Goal: Transaction & Acquisition: Purchase product/service

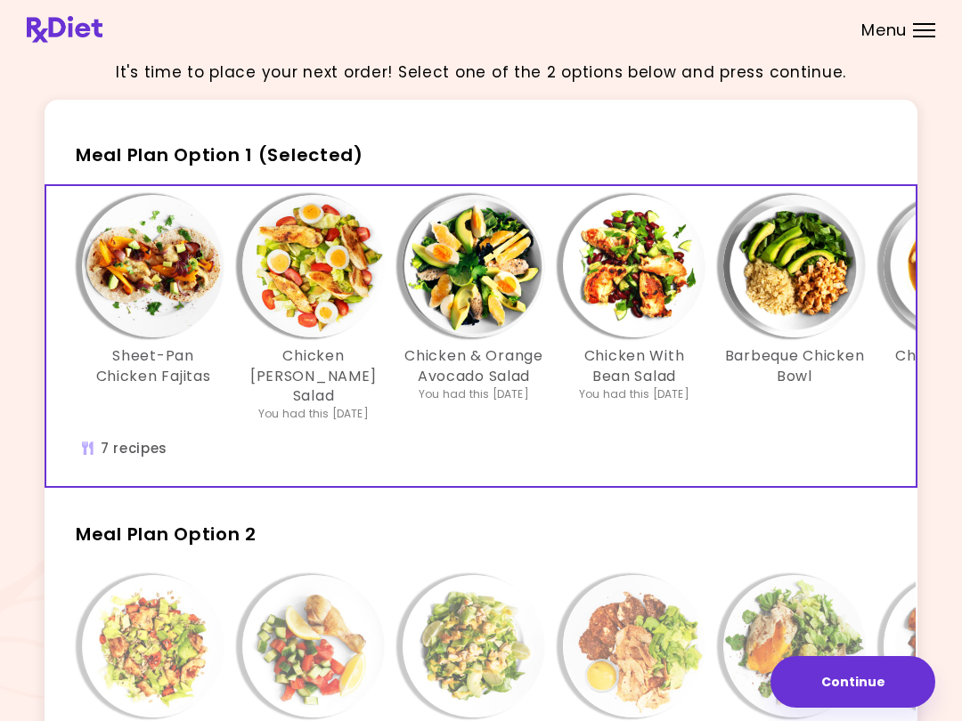
scroll to position [20, 0]
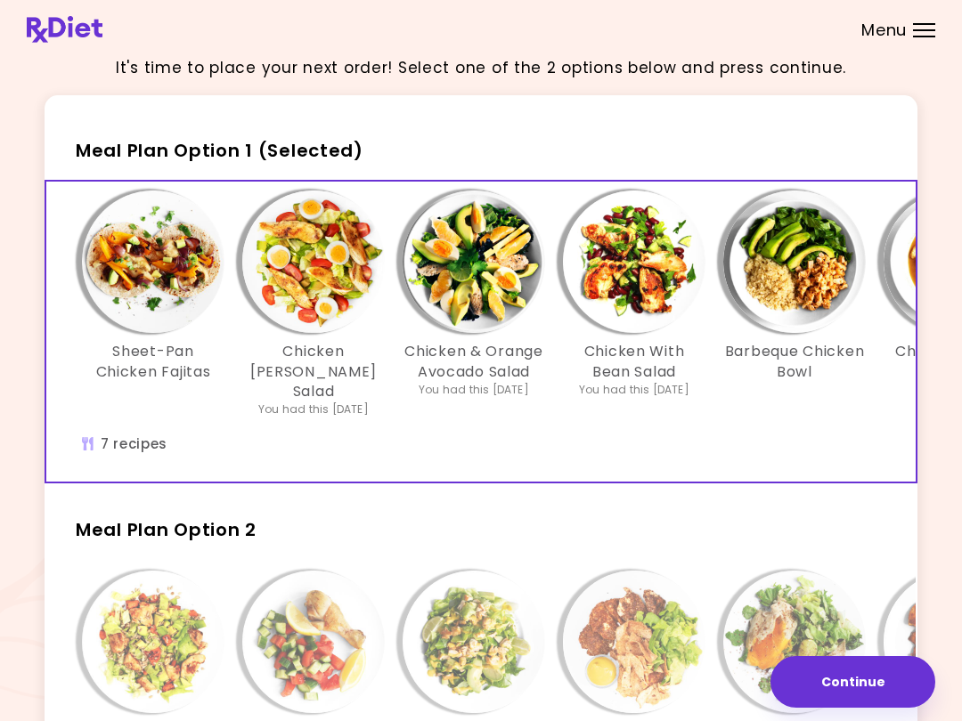
click at [164, 259] on img "Info - Sheet-Pan Chicken Fajitas - Meal Plan Option 1 (Selected)" at bounding box center [153, 262] width 142 height 142
click at [334, 247] on img "Info - Chicken Cobb Salad - Meal Plan Option 1 (Selected)" at bounding box center [313, 262] width 142 height 142
click at [503, 264] on img "Info - Chicken & Orange Avocado Salad - Meal Plan Option 1 (Selected)" at bounding box center [473, 262] width 142 height 142
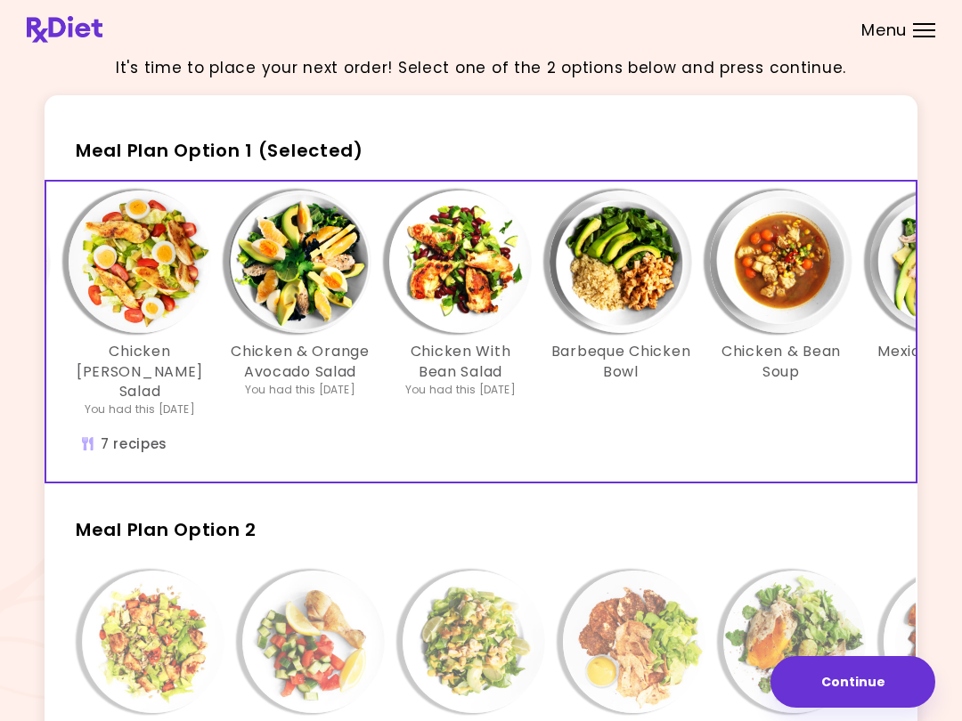
scroll to position [0, 176]
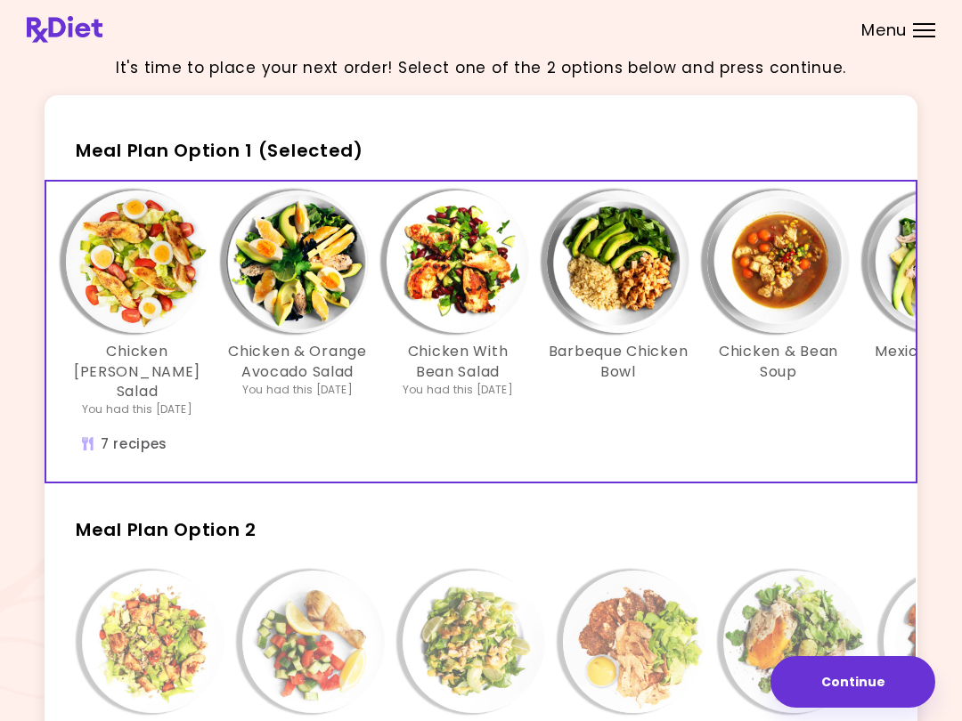
click at [622, 251] on img "Info - Barbeque Chicken Bowl - Meal Plan Option 1 (Selected)" at bounding box center [618, 262] width 142 height 142
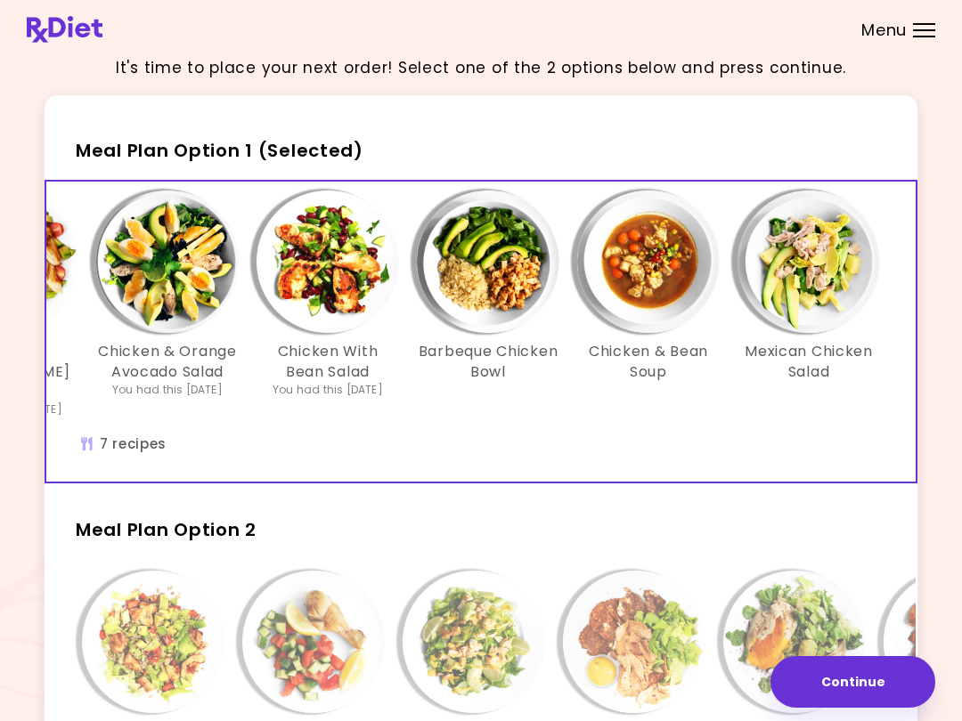
scroll to position [0, 306]
click at [677, 277] on img "Info - Chicken & Bean Soup - Meal Plan Option 1 (Selected)" at bounding box center [648, 262] width 142 height 142
click at [720, 283] on img "Info - Mexican Chicken Salad - Meal Plan Option 1 (Selected)" at bounding box center [808, 262] width 142 height 142
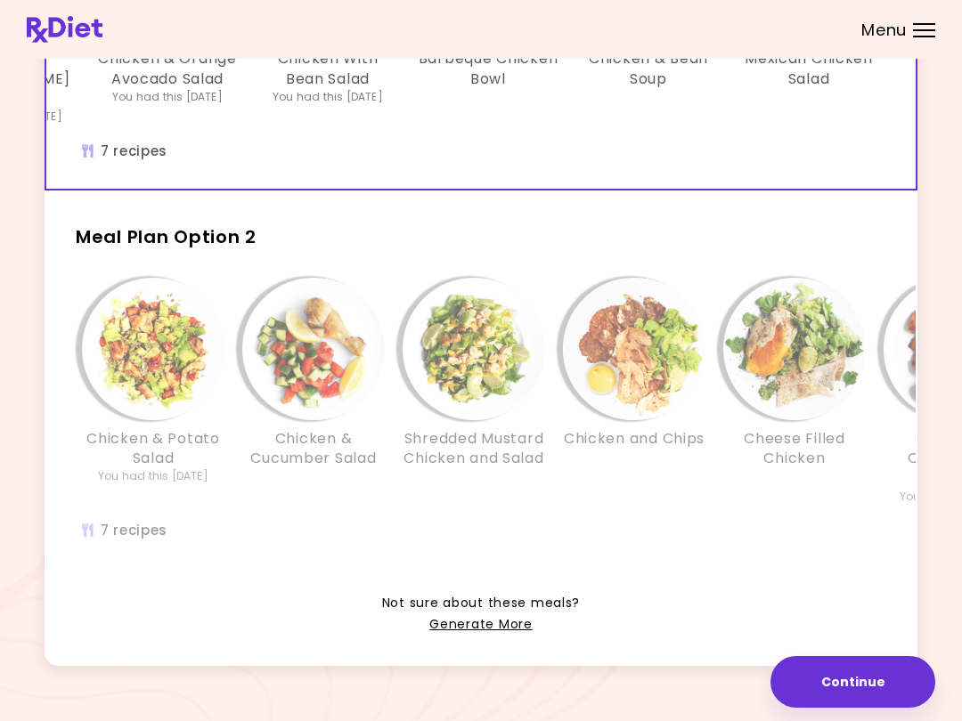
scroll to position [315, 0]
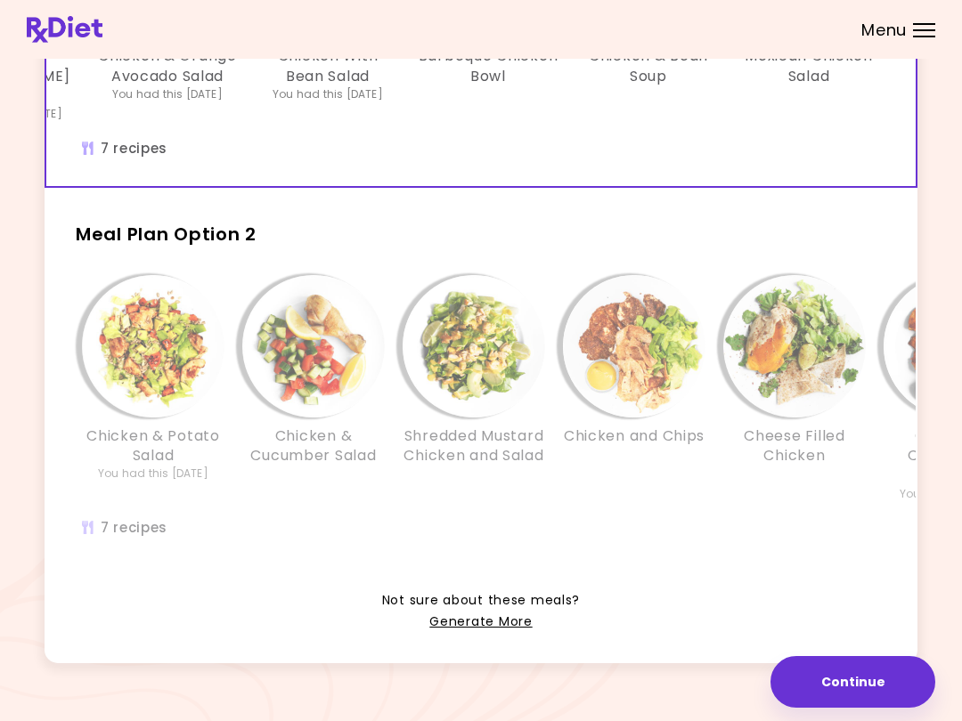
click at [145, 350] on img "Info - Chicken & Potato Salad - Meal Plan Option 2" at bounding box center [153, 346] width 142 height 142
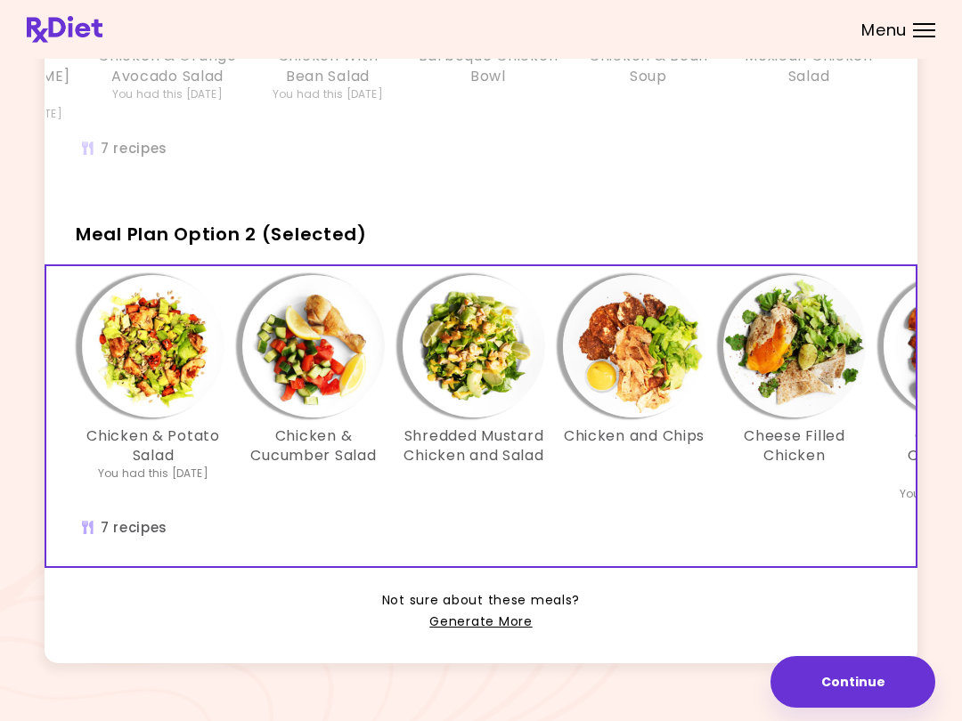
click at [140, 327] on img "Info - Chicken & Potato Salad - Meal Plan Option 2 (Selected)" at bounding box center [153, 346] width 142 height 142
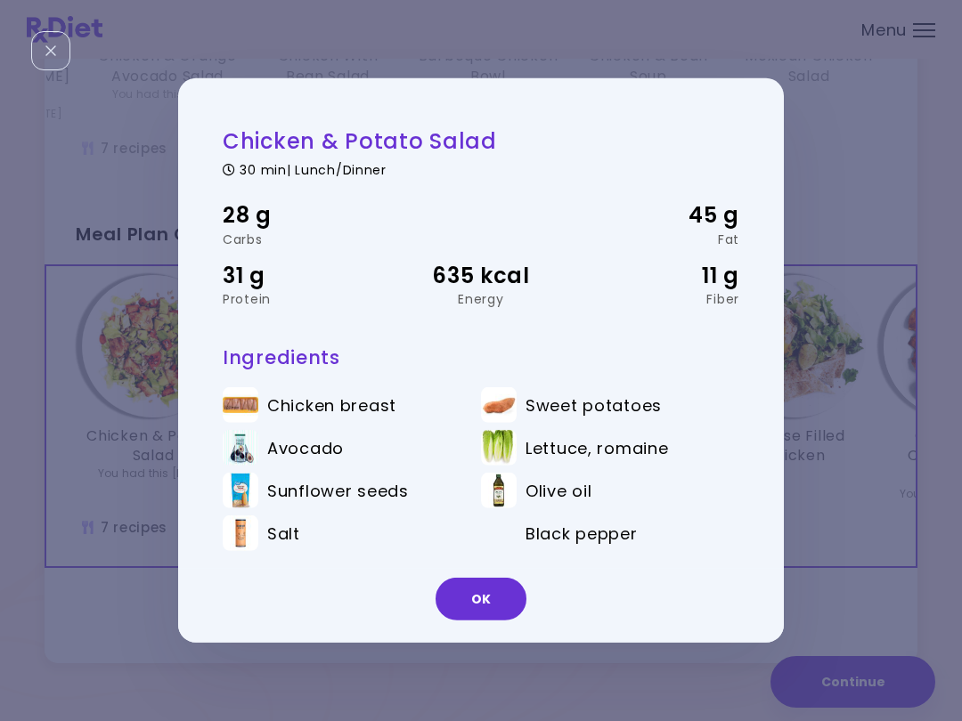
click at [720, 476] on div "Cheese Filled Chicken" at bounding box center [794, 388] width 160 height 227
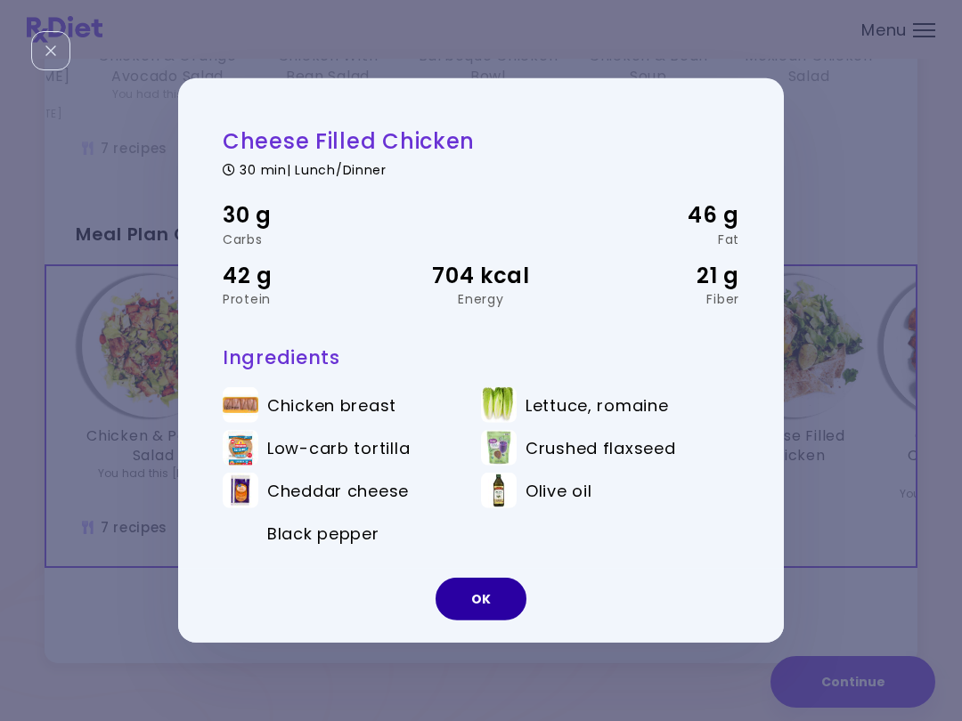
click at [481, 598] on button "OK" at bounding box center [480, 599] width 91 height 43
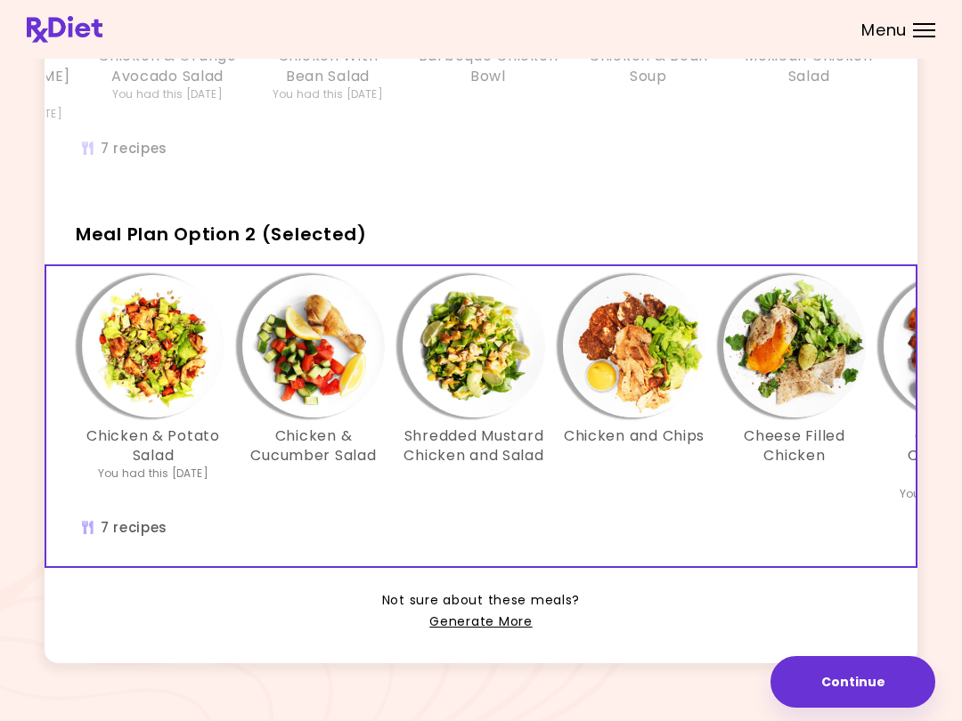
click at [312, 341] on img "Info - Chicken & Cucumber Salad - Meal Plan Option 2 (Selected)" at bounding box center [313, 346] width 142 height 142
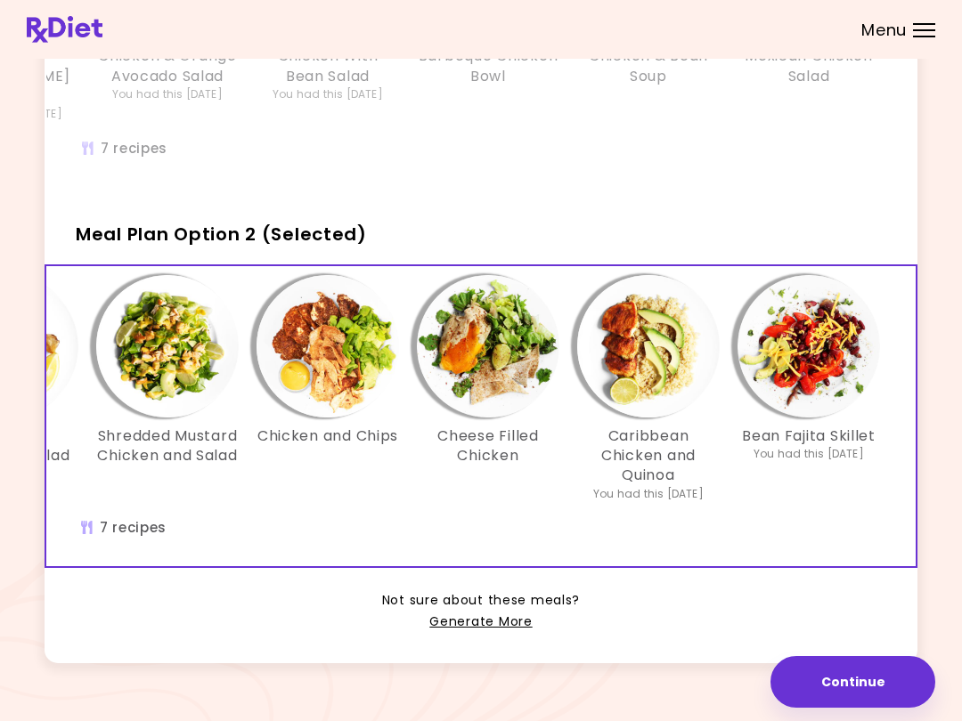
scroll to position [0, 306]
click at [325, 330] on img "Info - Chicken and Chips - Meal Plan Option 2 (Selected)" at bounding box center [327, 346] width 142 height 142
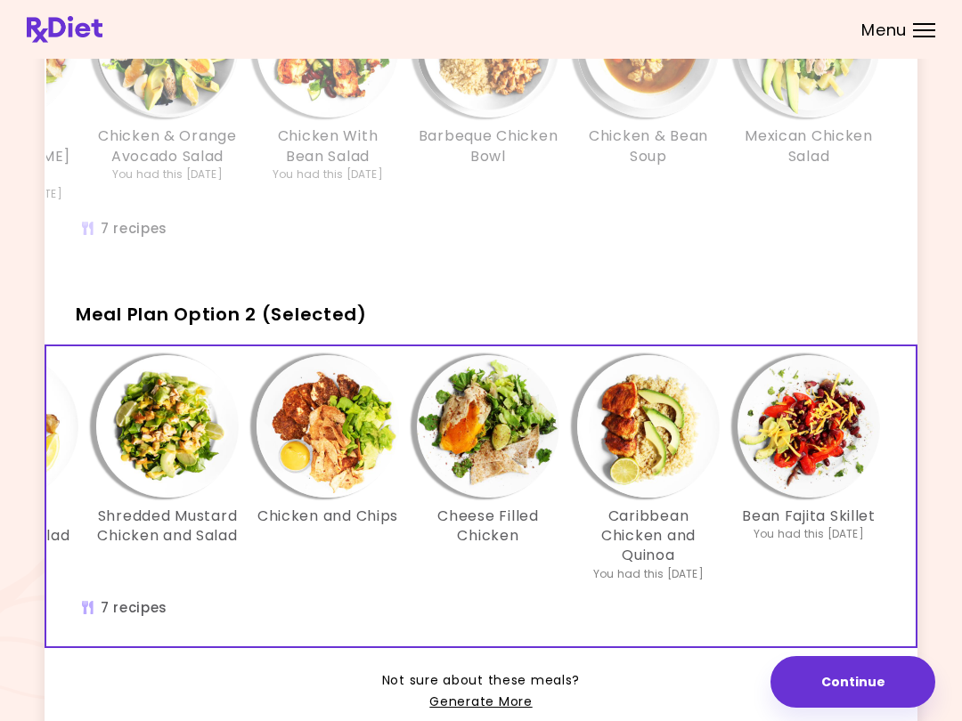
scroll to position [233, 0]
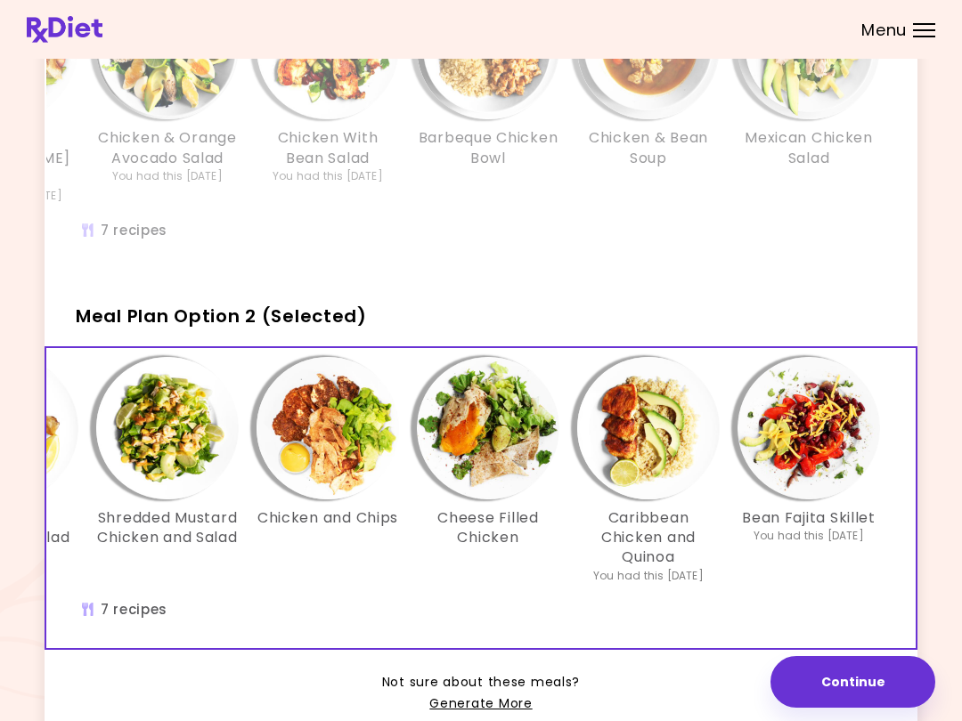
click at [485, 401] on img "Info - Cheese Filled Chicken - Meal Plan Option 2 (Selected)" at bounding box center [488, 428] width 142 height 142
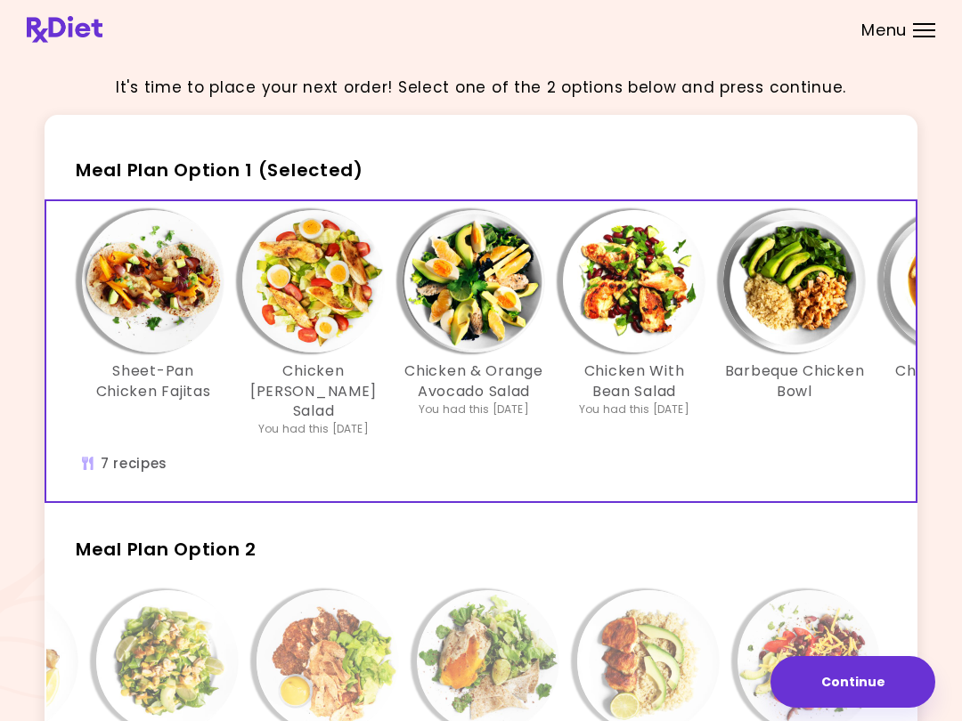
scroll to position [0, 0]
click at [150, 290] on img "Info - Sheet-Pan Chicken Fajitas - Meal Plan Option 1 (Selected)" at bounding box center [153, 281] width 142 height 142
click at [475, 296] on img "Info - Chicken & Orange Avocado Salad - Meal Plan Option 1 (Selected)" at bounding box center [473, 281] width 142 height 142
click at [656, 292] on img "Info - Chicken With Bean Salad - Meal Plan Option 1 (Selected)" at bounding box center [634, 281] width 142 height 142
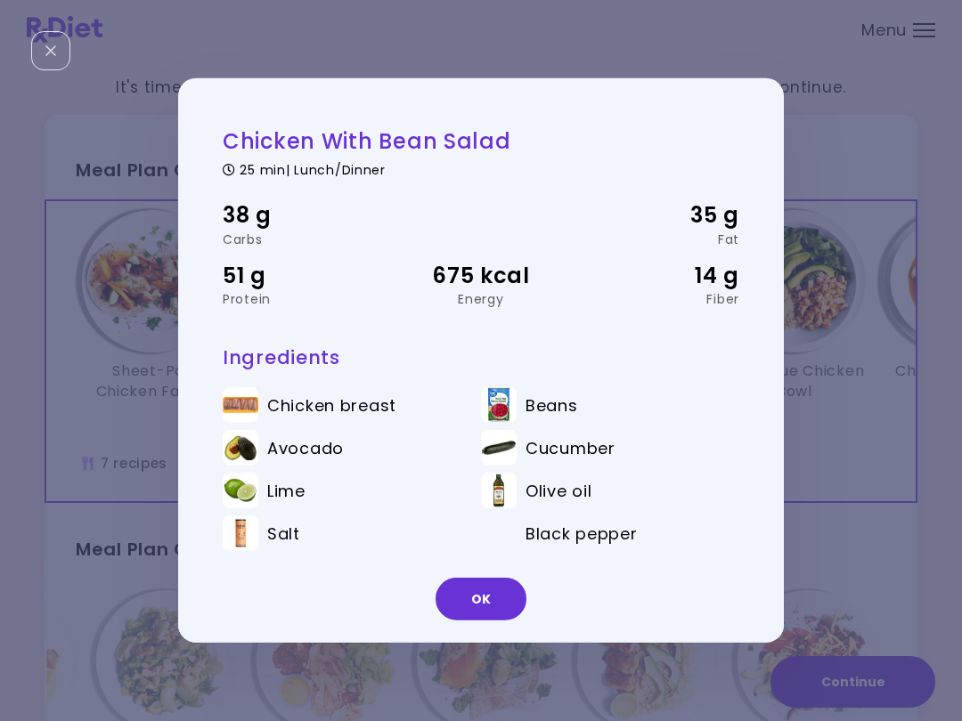
click at [720, 402] on div "Barbeque Chicken Bowl" at bounding box center [794, 323] width 160 height 227
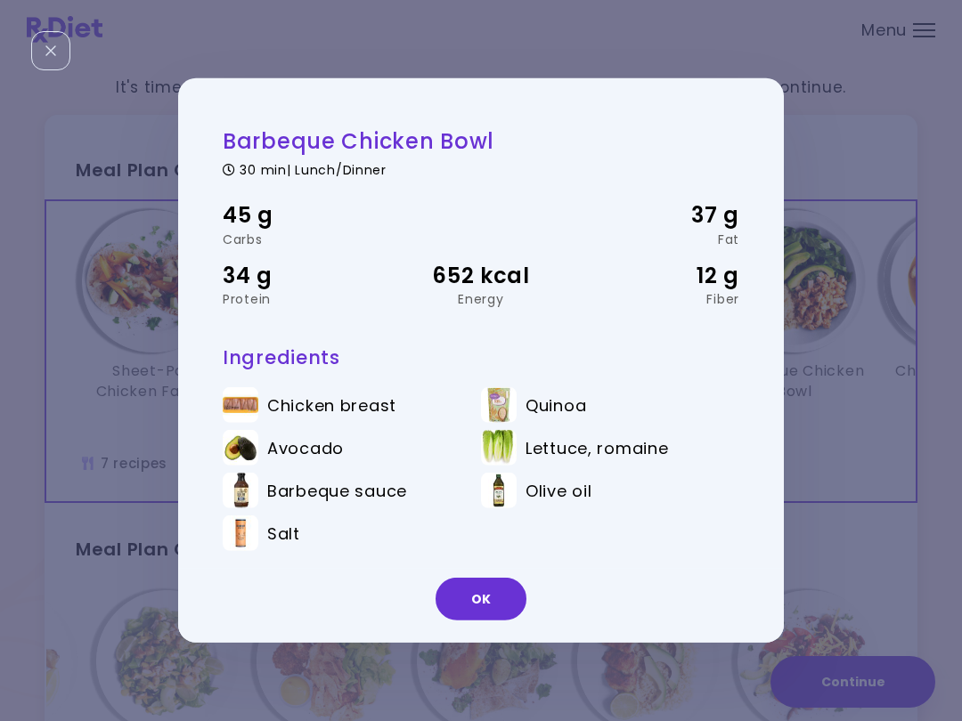
click at [466, 617] on button "OK" at bounding box center [480, 599] width 91 height 43
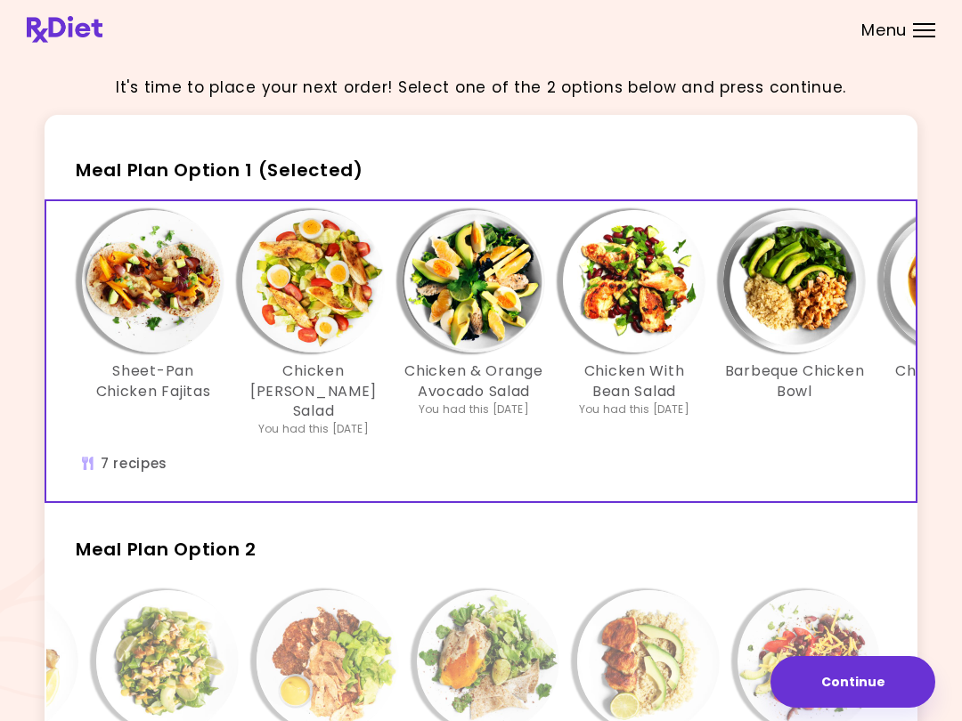
click at [654, 266] on img "Info - Chicken With Bean Salad - Meal Plan Option 1 (Selected)" at bounding box center [634, 281] width 142 height 142
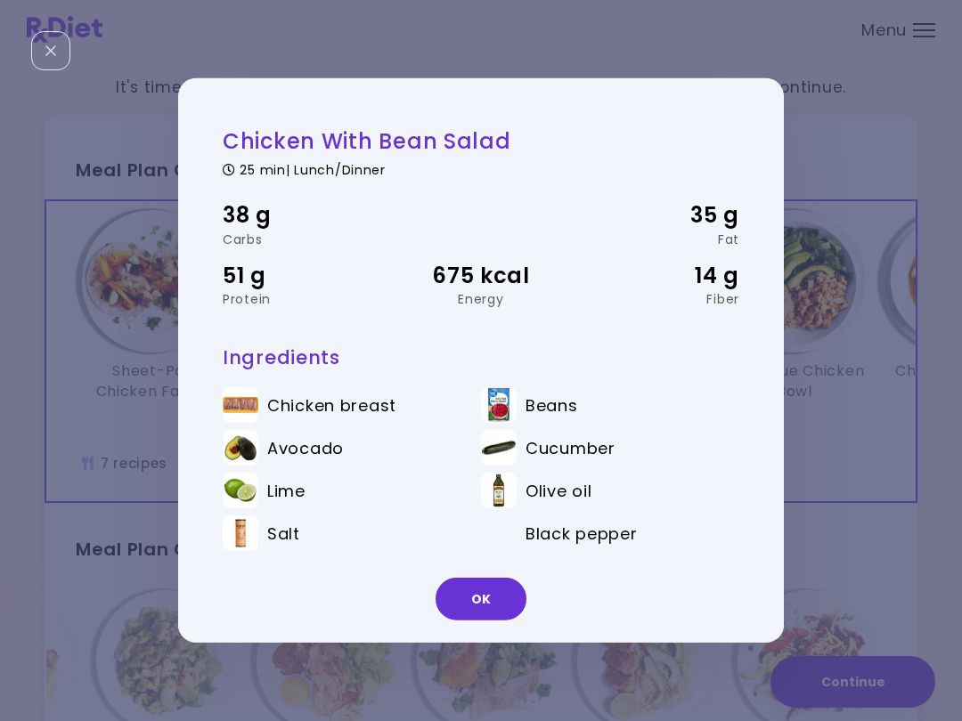
click at [720, 406] on div "Barbeque Chicken Bowl" at bounding box center [794, 323] width 160 height 227
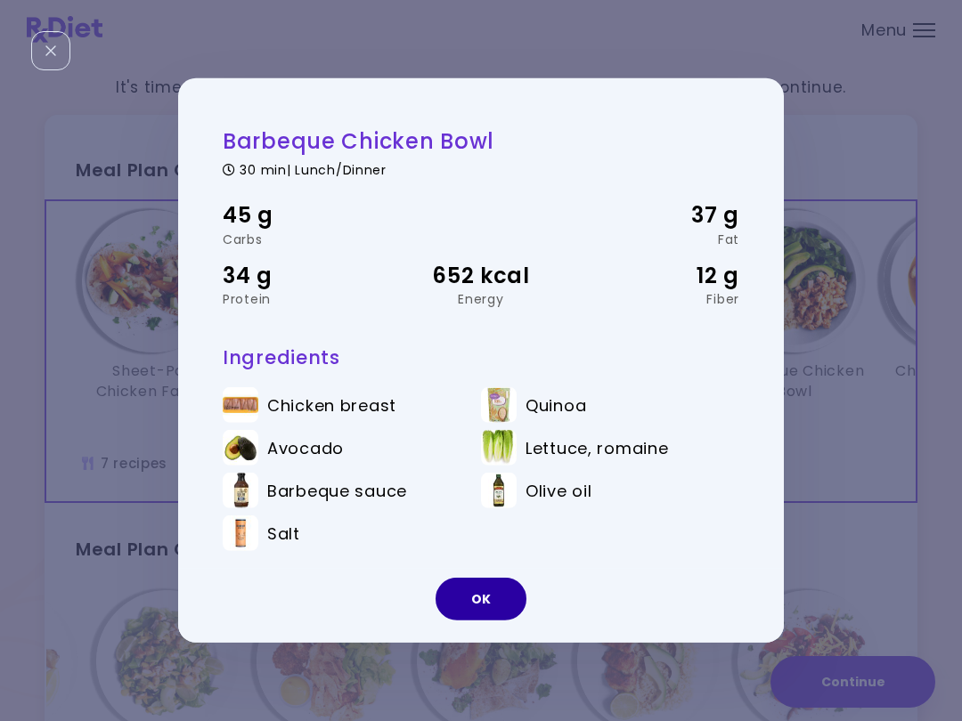
click at [497, 601] on button "OK" at bounding box center [480, 599] width 91 height 43
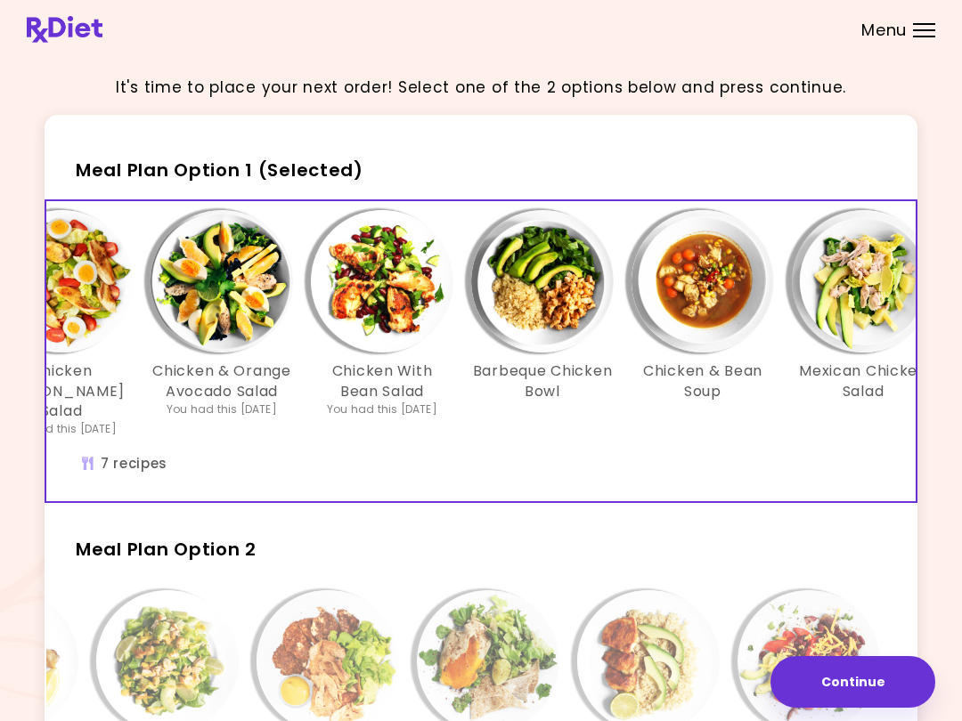
scroll to position [0, 254]
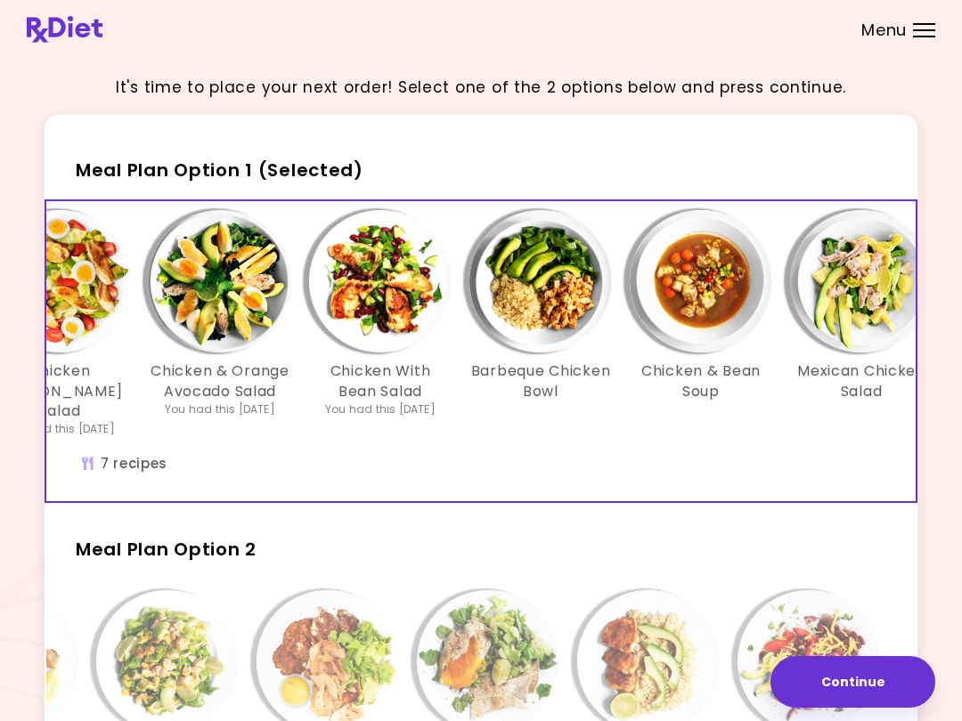
click at [553, 276] on img "Info - Barbeque Chicken Bowl - Meal Plan Option 1 (Selected)" at bounding box center [540, 281] width 142 height 142
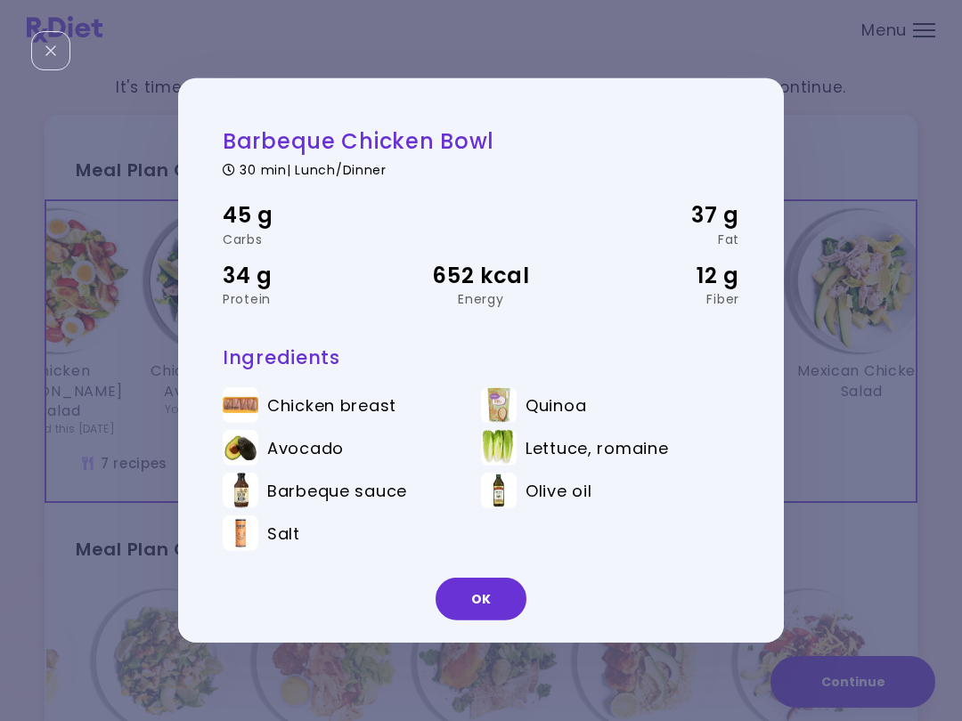
click at [500, 608] on button "OK" at bounding box center [480, 599] width 91 height 43
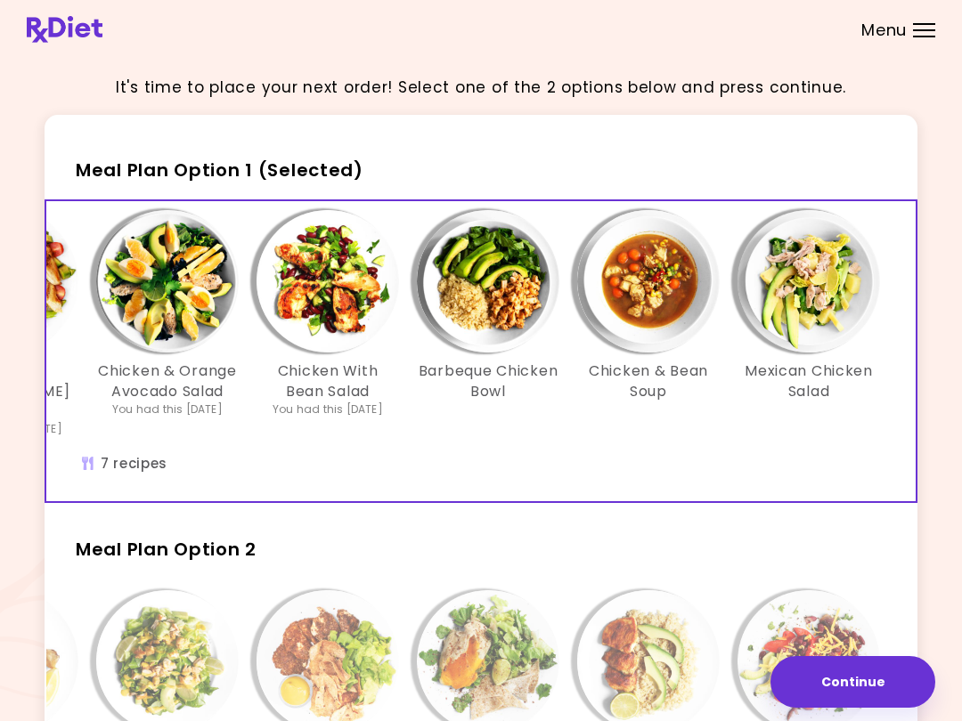
scroll to position [0, 306]
click at [662, 270] on img "Info - Chicken & Bean Soup - Meal Plan Option 1 (Selected)" at bounding box center [648, 281] width 142 height 142
click at [720, 286] on img "Info - Mexican Chicken Salad - Meal Plan Option 1 (Selected)" at bounding box center [808, 281] width 142 height 142
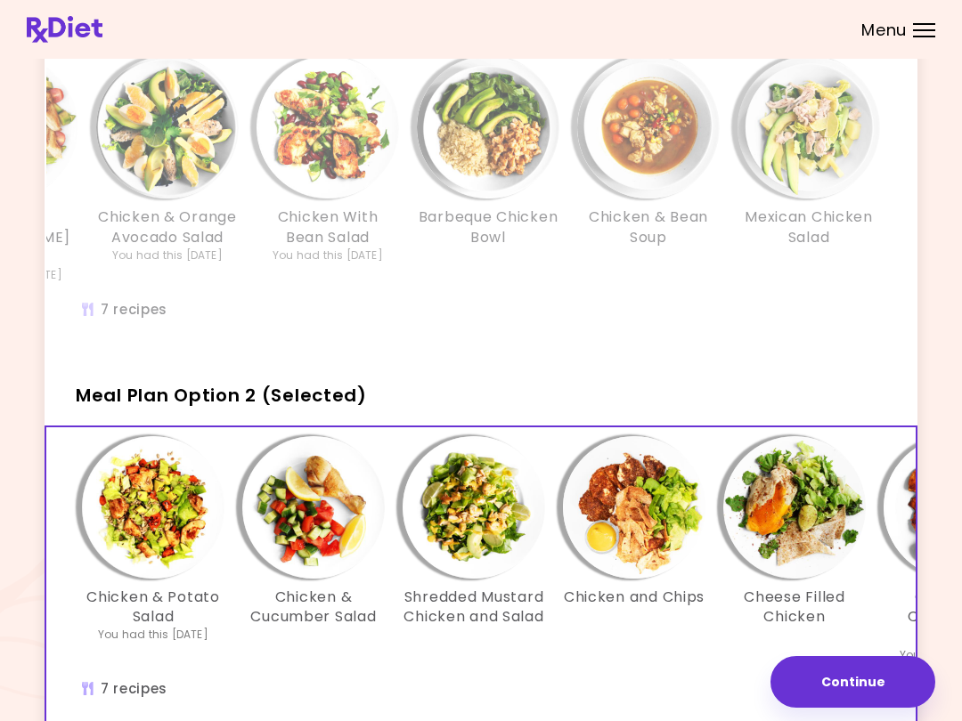
scroll to position [0, 0]
click at [321, 485] on img "Info - Chicken & Cucumber Salad - Meal Plan Option 2 (Selected)" at bounding box center [313, 507] width 142 height 142
click at [493, 488] on img "Info - Shredded Mustard Chicken and Salad - Meal Plan Option 2 (Selected)" at bounding box center [473, 507] width 142 height 142
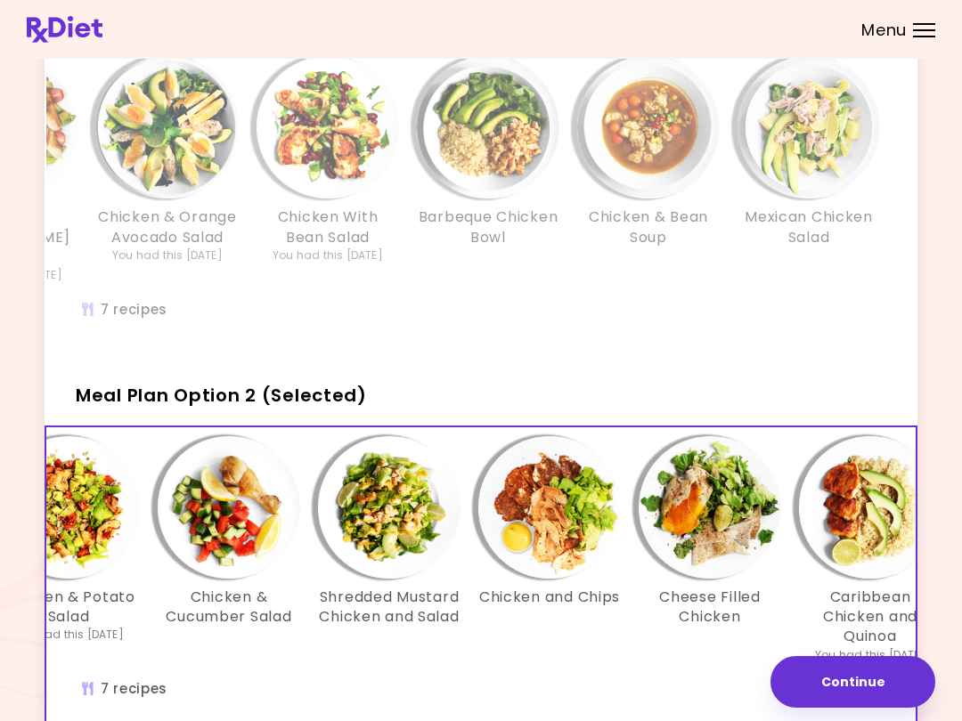
scroll to position [0, 82]
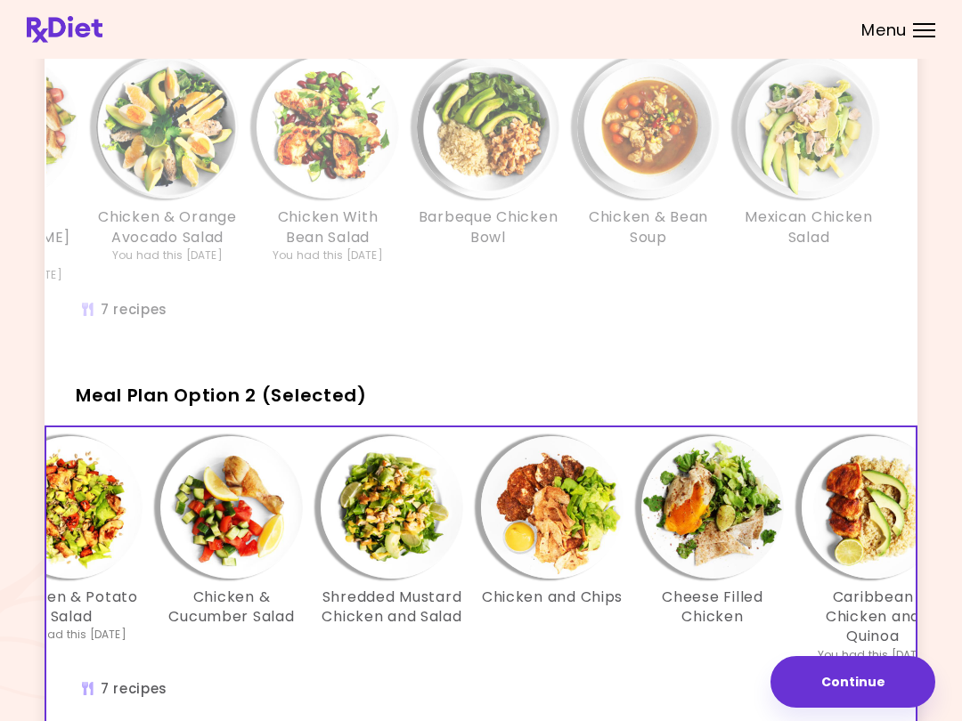
click at [568, 494] on img "Info - Chicken and Chips - Meal Plan Option 2 (Selected)" at bounding box center [552, 507] width 142 height 142
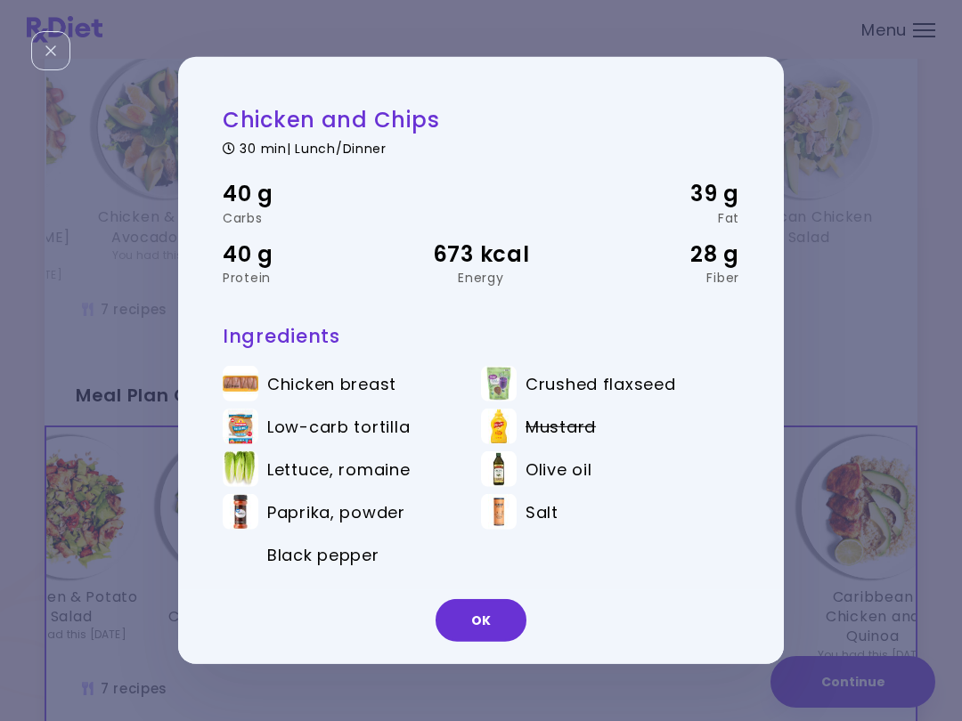
click at [489, 617] on button "OK" at bounding box center [480, 620] width 91 height 43
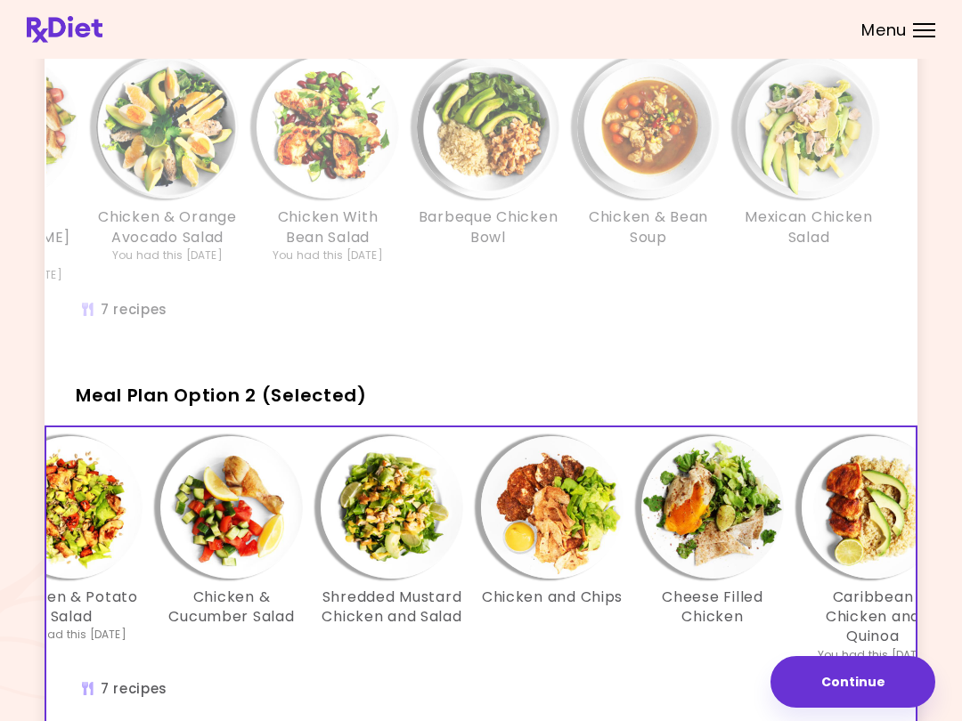
click at [577, 484] on img "Info - Chicken and Chips - Meal Plan Option 2 (Selected)" at bounding box center [552, 507] width 142 height 142
click at [720, 288] on div "Sheet-Pan Chicken Fajitas Chicken [PERSON_NAME] Salad You had this [DATE] Chick…" at bounding box center [327, 197] width 1175 height 300
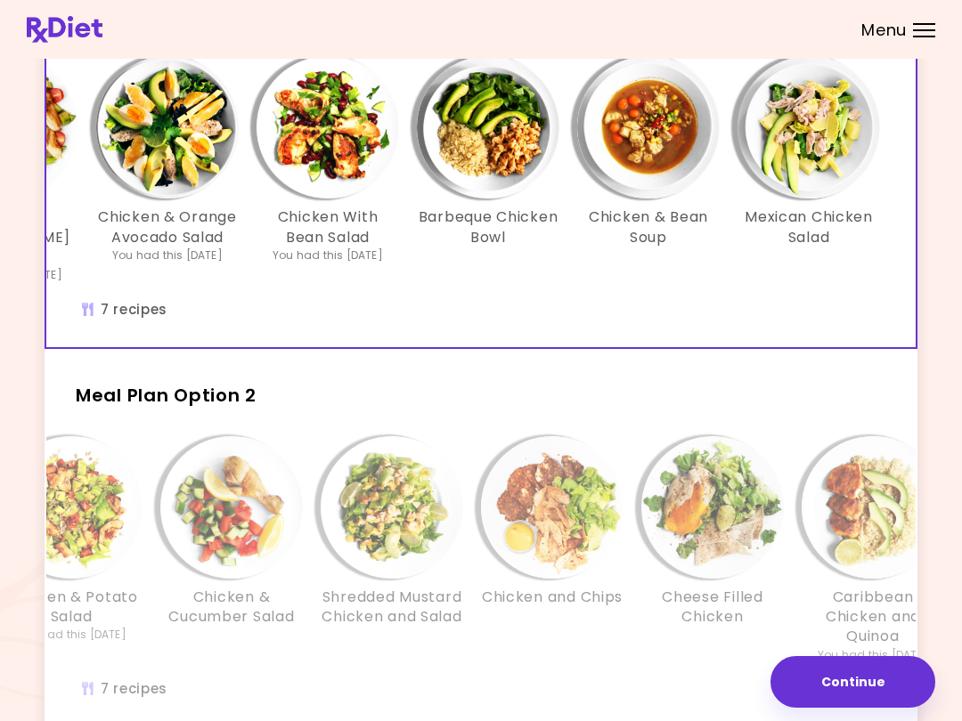
click at [714, 492] on img "Info - Cheese Filled Chicken - Meal Plan Option 2" at bounding box center [712, 507] width 142 height 142
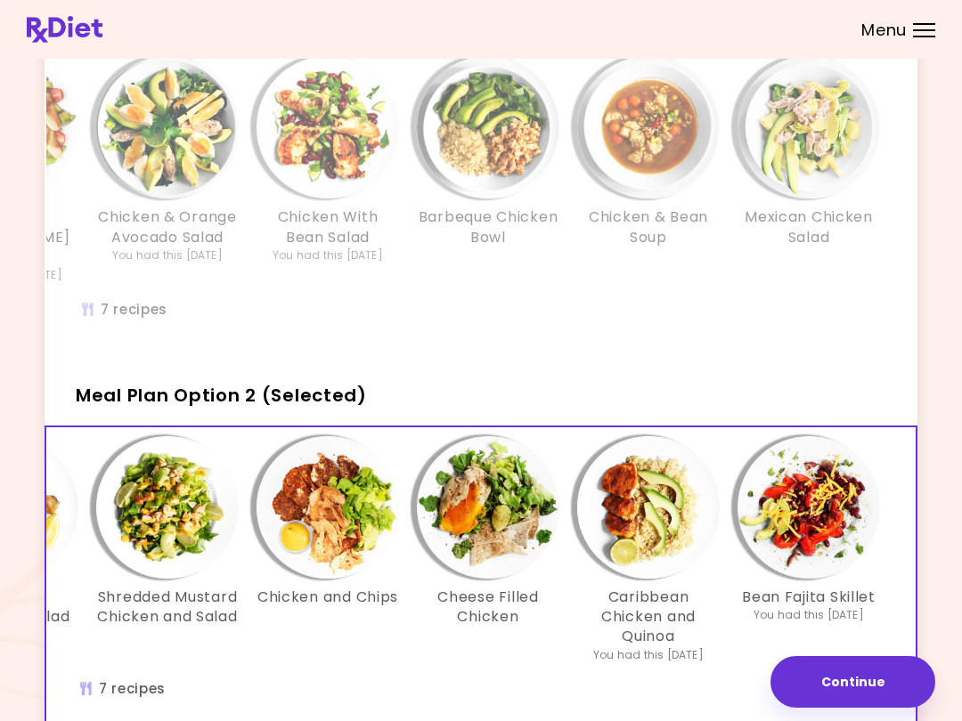
scroll to position [0, 306]
click at [659, 499] on img "Info - Caribbean Chicken and Quinoa - Meal Plan Option 2 (Selected)" at bounding box center [648, 507] width 142 height 142
click at [720, 482] on img "Info - Bean Fajita Skillet - Meal Plan Option 2 (Selected)" at bounding box center [808, 507] width 142 height 142
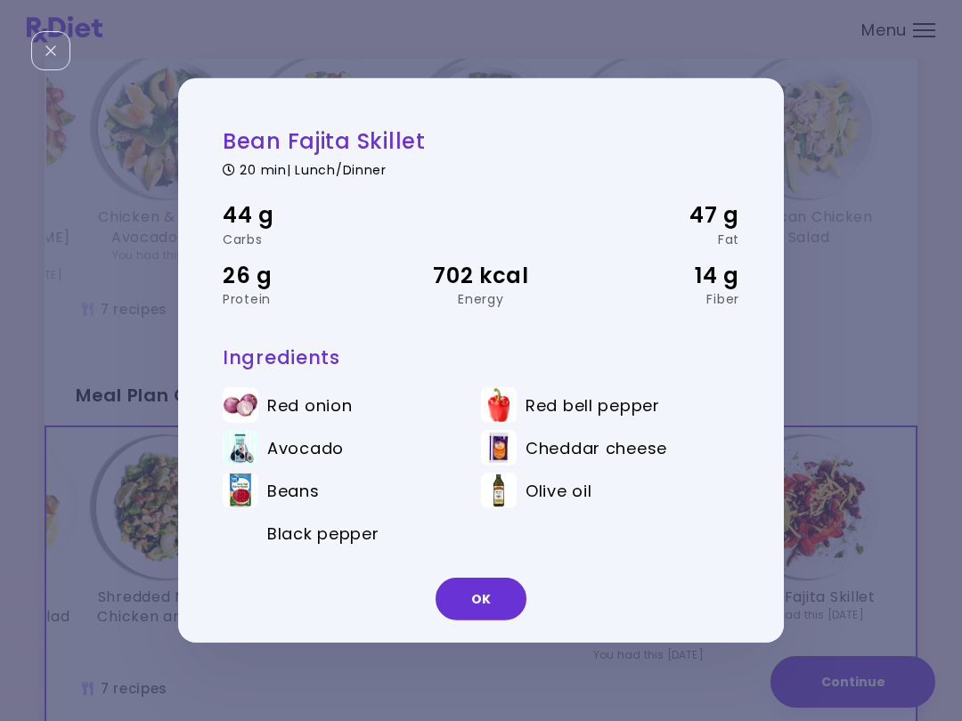
click at [476, 612] on button "OK" at bounding box center [480, 599] width 91 height 43
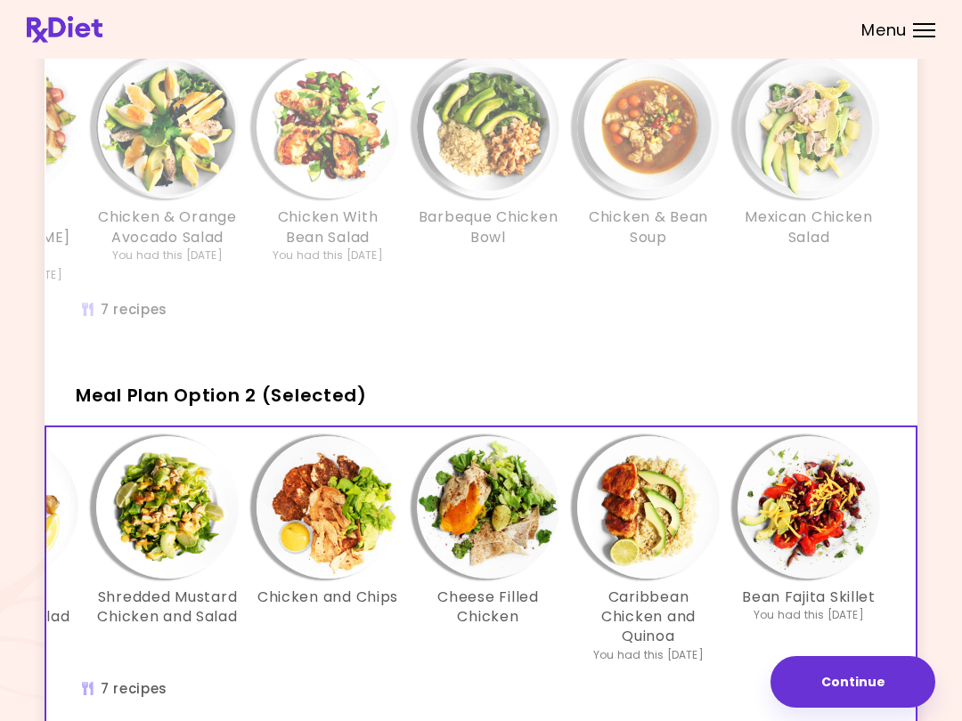
click at [720, 678] on button "Continue" at bounding box center [852, 682] width 165 height 52
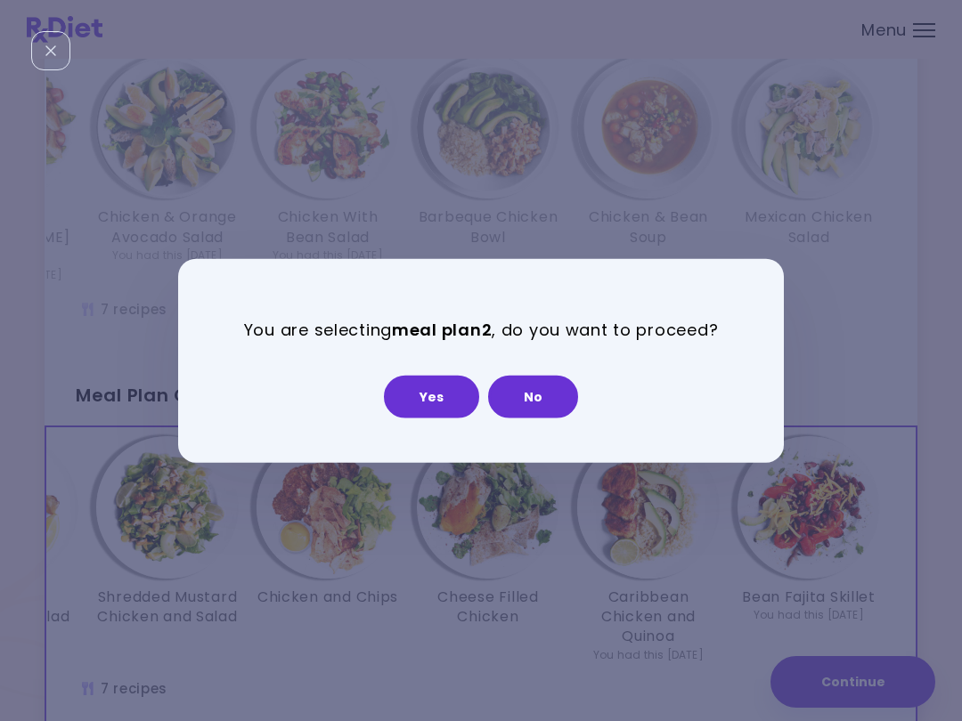
click at [443, 396] on button "Yes" at bounding box center [431, 396] width 95 height 43
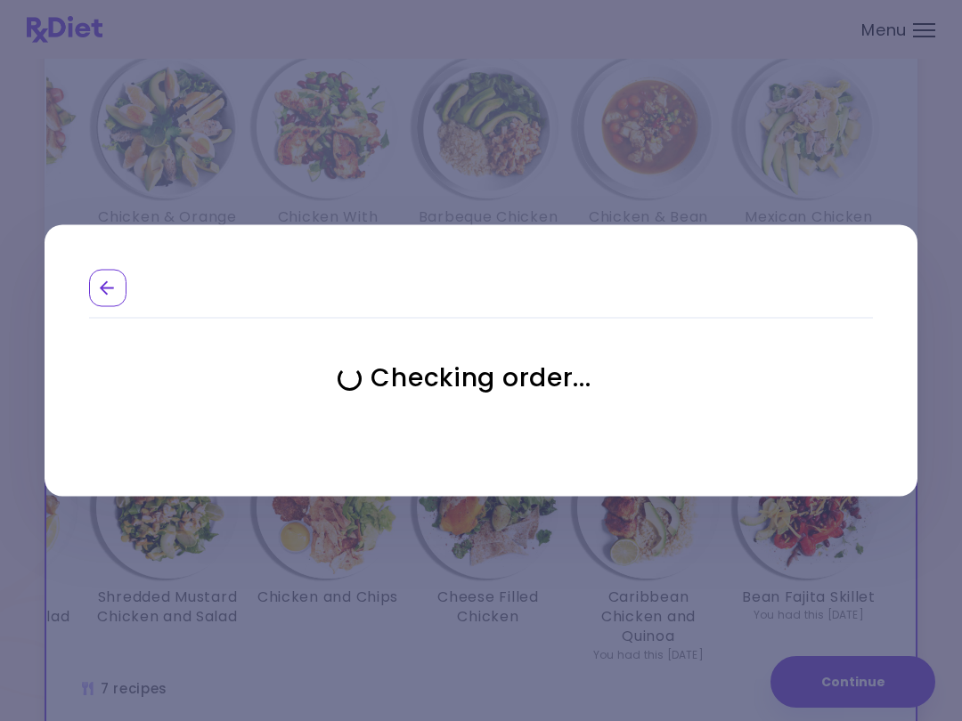
select select "**********"
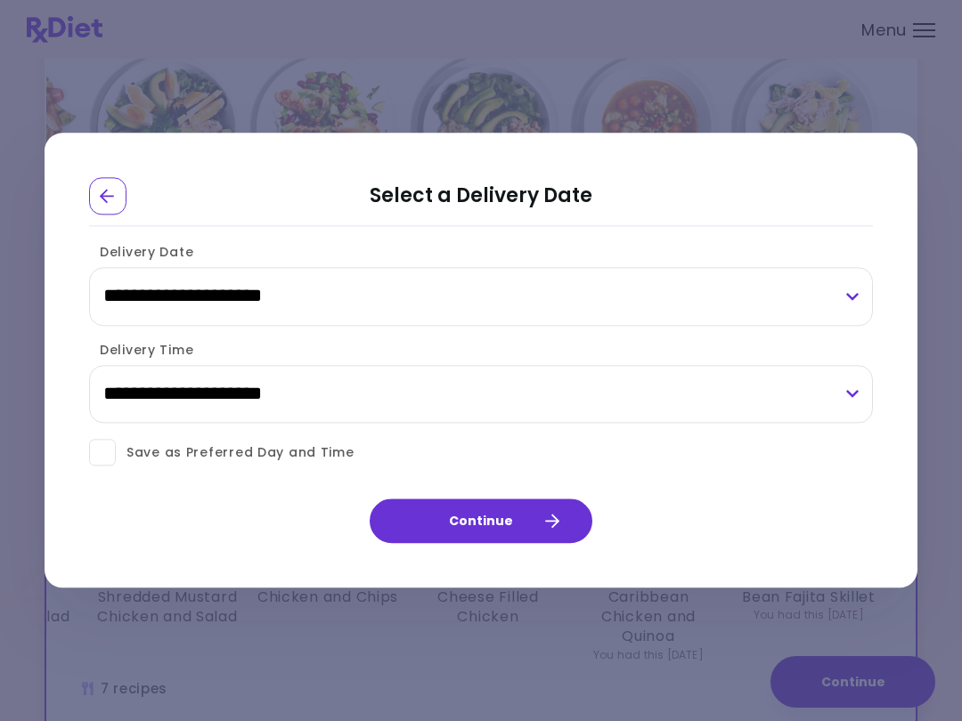
click at [102, 454] on span at bounding box center [102, 453] width 27 height 27
click at [104, 453] on span at bounding box center [102, 453] width 27 height 27
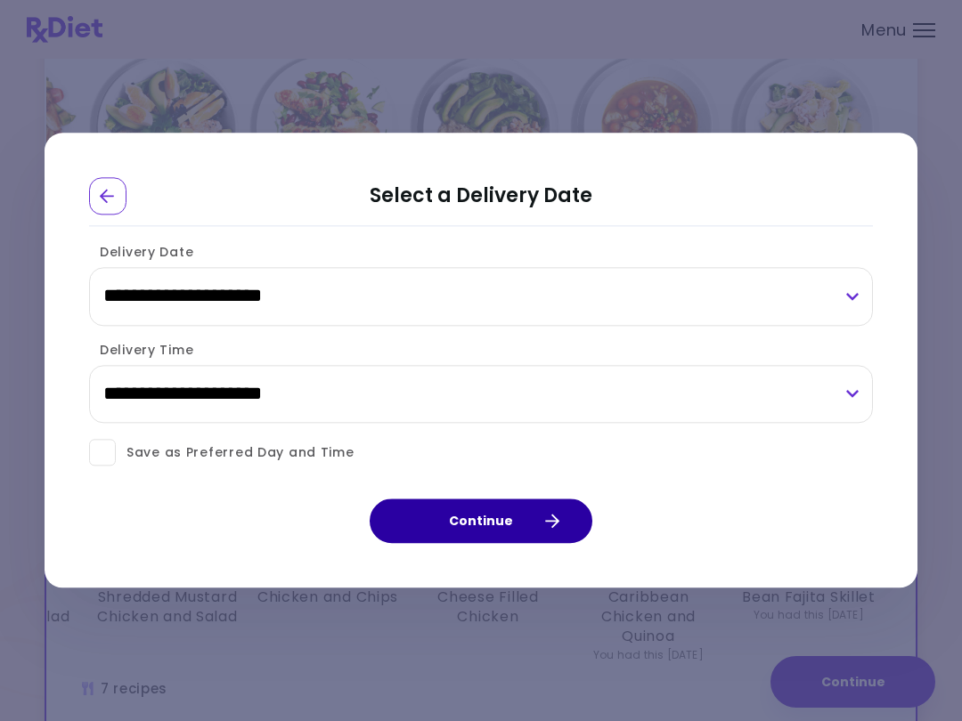
click at [508, 536] on button "Continue" at bounding box center [481, 522] width 223 height 45
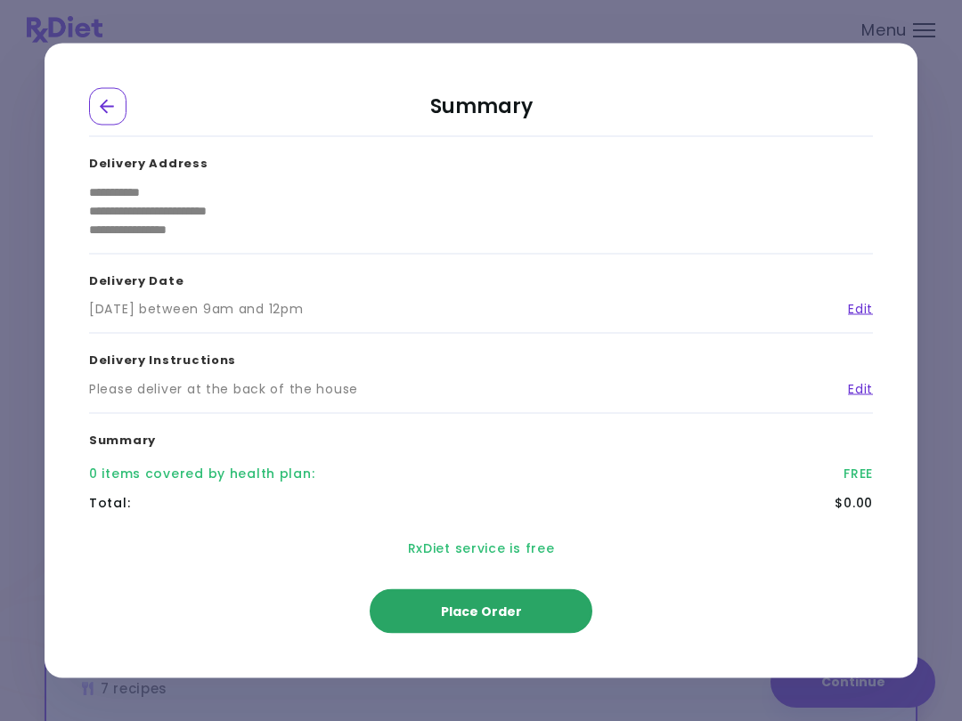
click at [513, 608] on span "Place Order" at bounding box center [481, 612] width 81 height 18
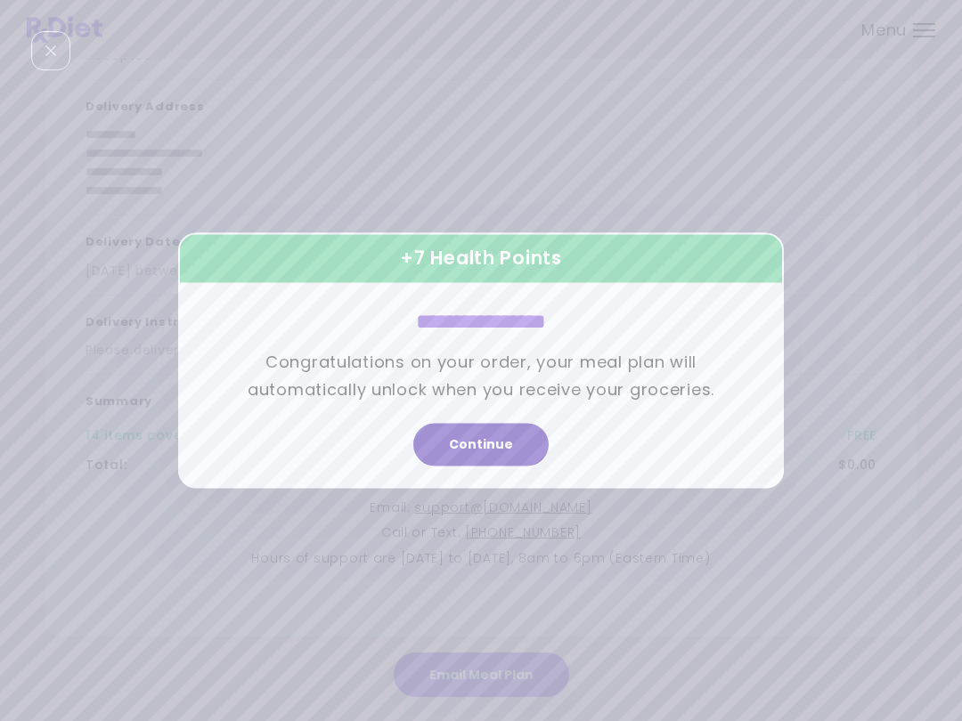
click at [520, 452] on button "Continue" at bounding box center [480, 445] width 135 height 43
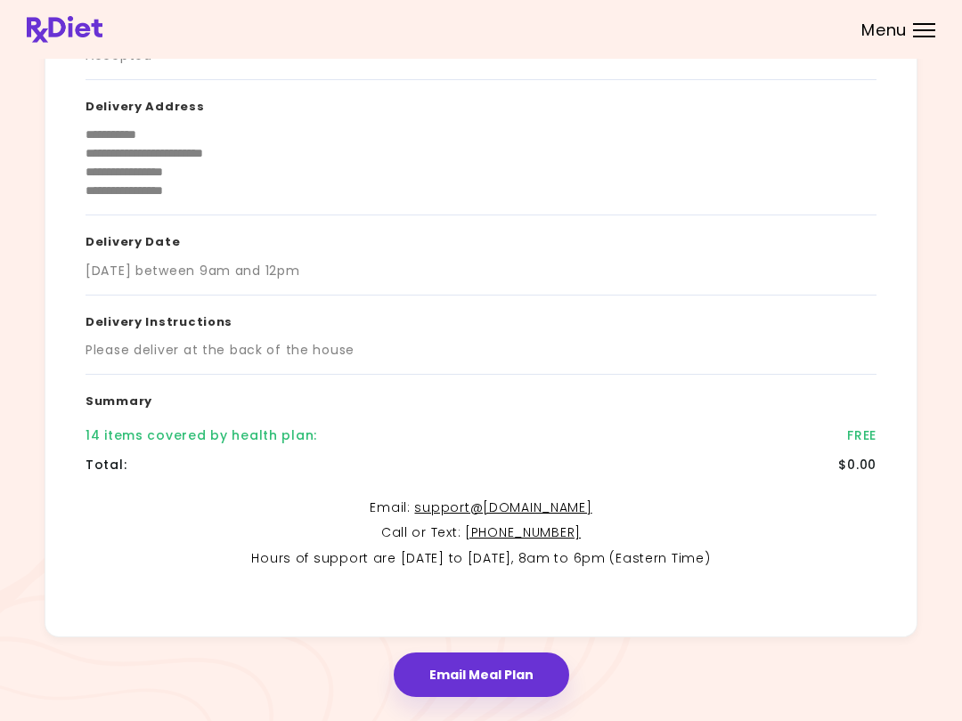
click at [500, 671] on button "Email Meal Plan" at bounding box center [481, 675] width 175 height 45
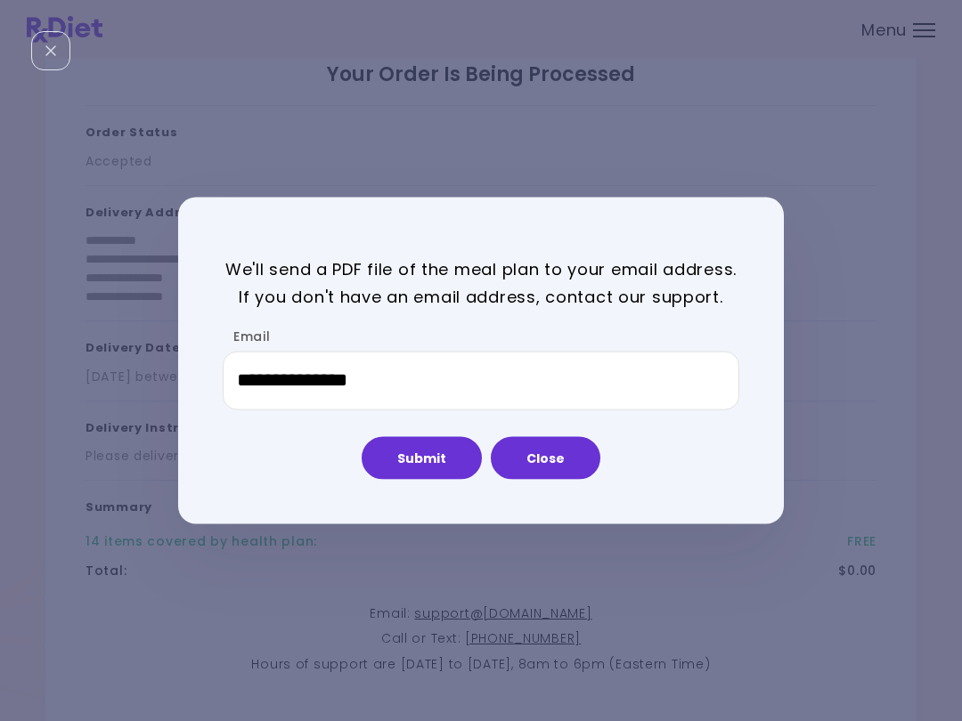
scroll to position [45, 0]
click at [450, 459] on button "Submit" at bounding box center [422, 457] width 120 height 43
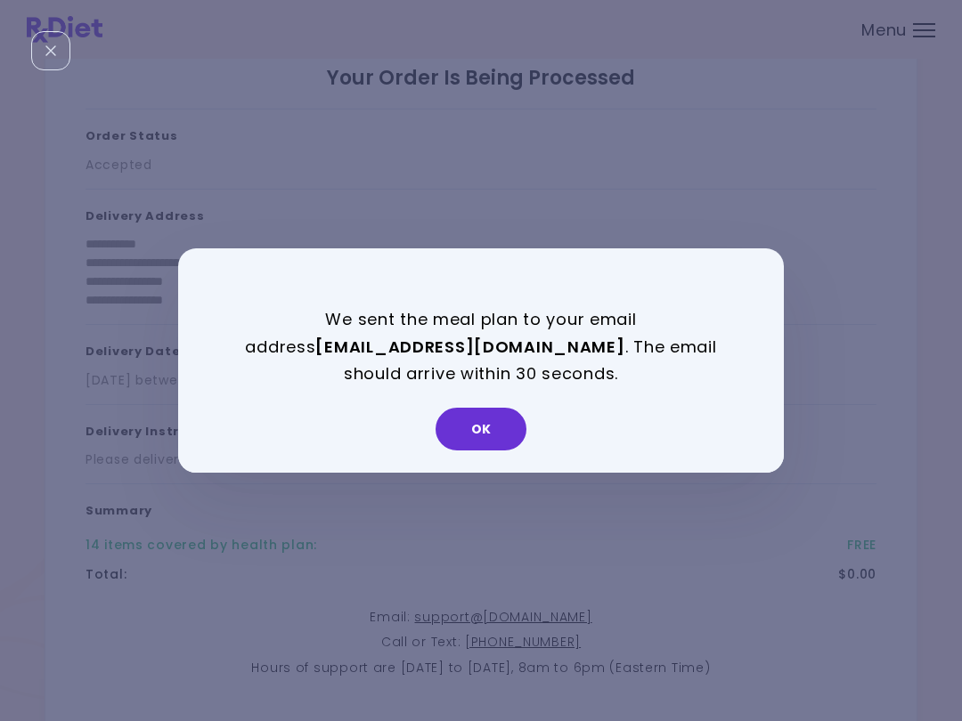
click at [495, 433] on button "OK" at bounding box center [480, 429] width 91 height 43
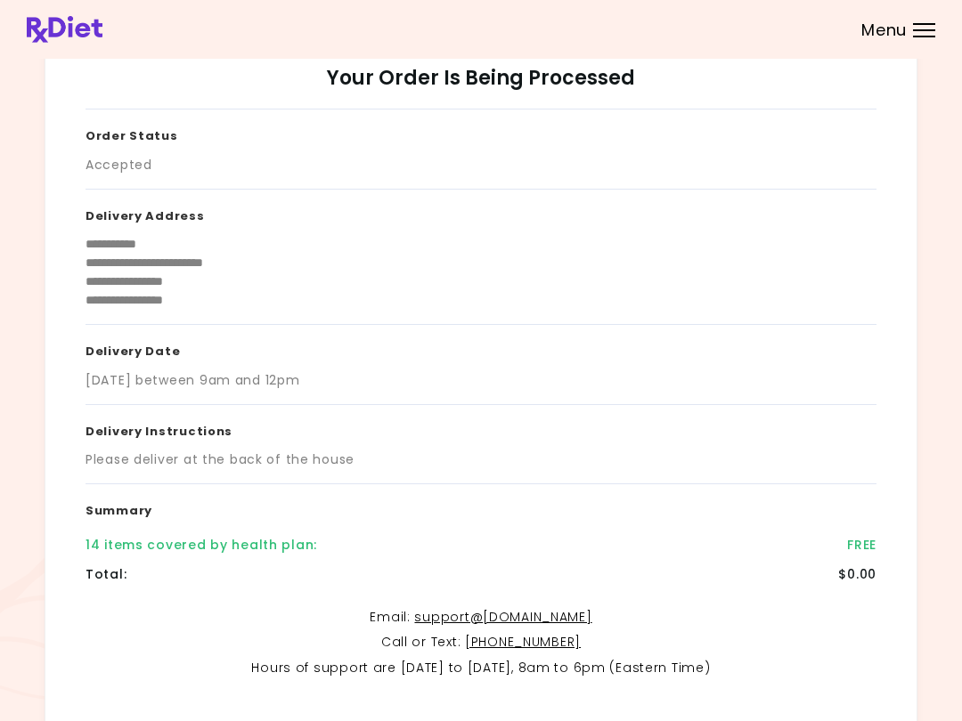
click at [720, 26] on div "Menu" at bounding box center [924, 30] width 22 height 14
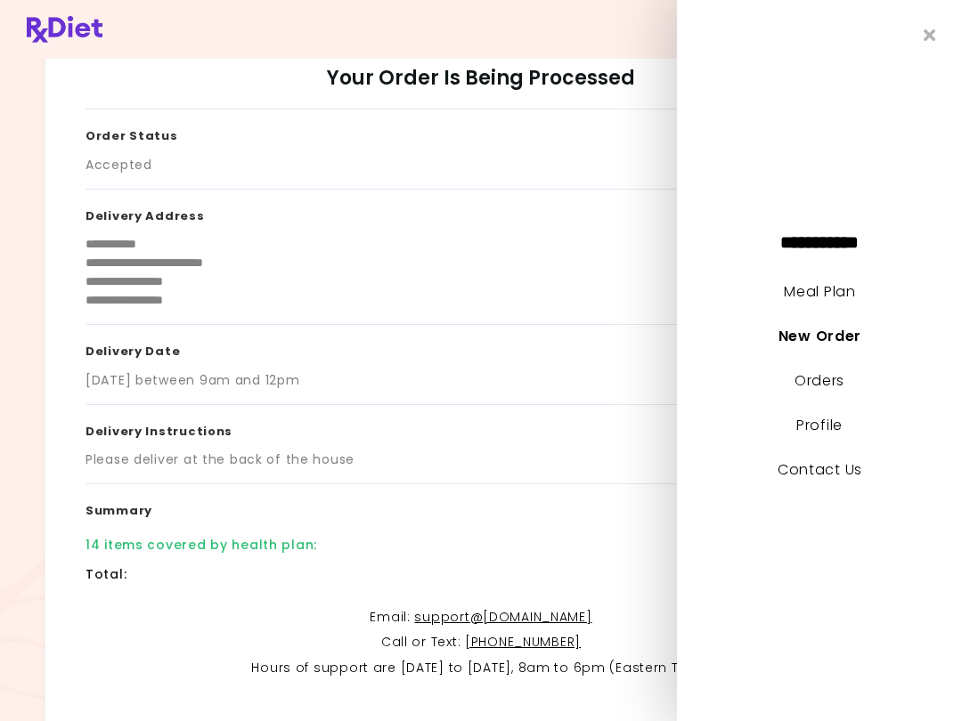
click at [720, 299] on link "Meal Plan" at bounding box center [819, 291] width 71 height 20
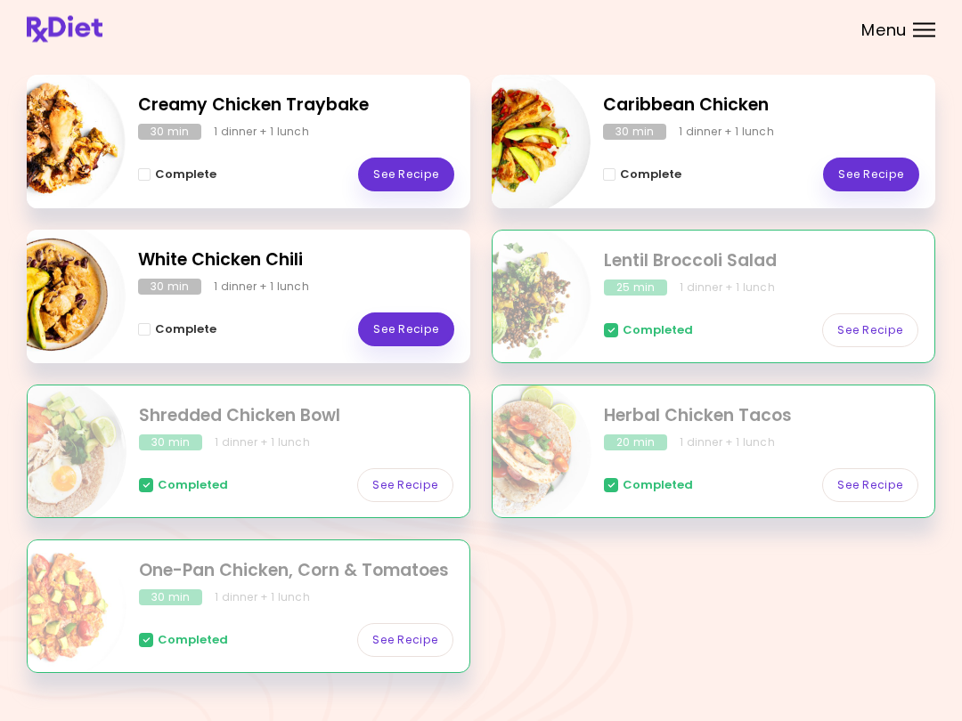
scroll to position [252, 0]
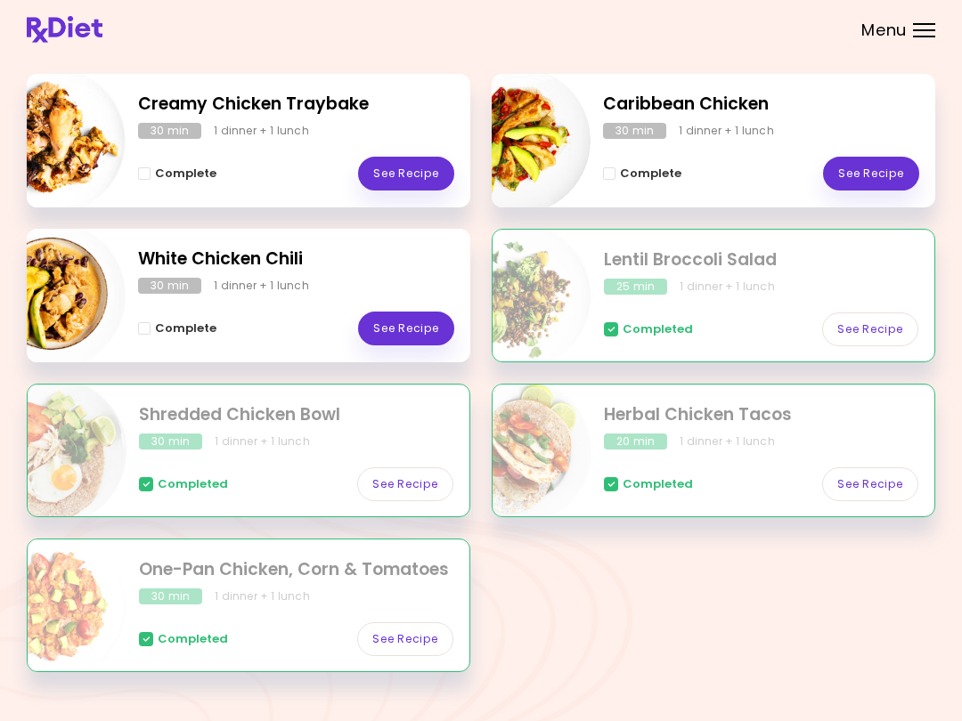
click at [402, 168] on link "See Recipe" at bounding box center [406, 174] width 96 height 34
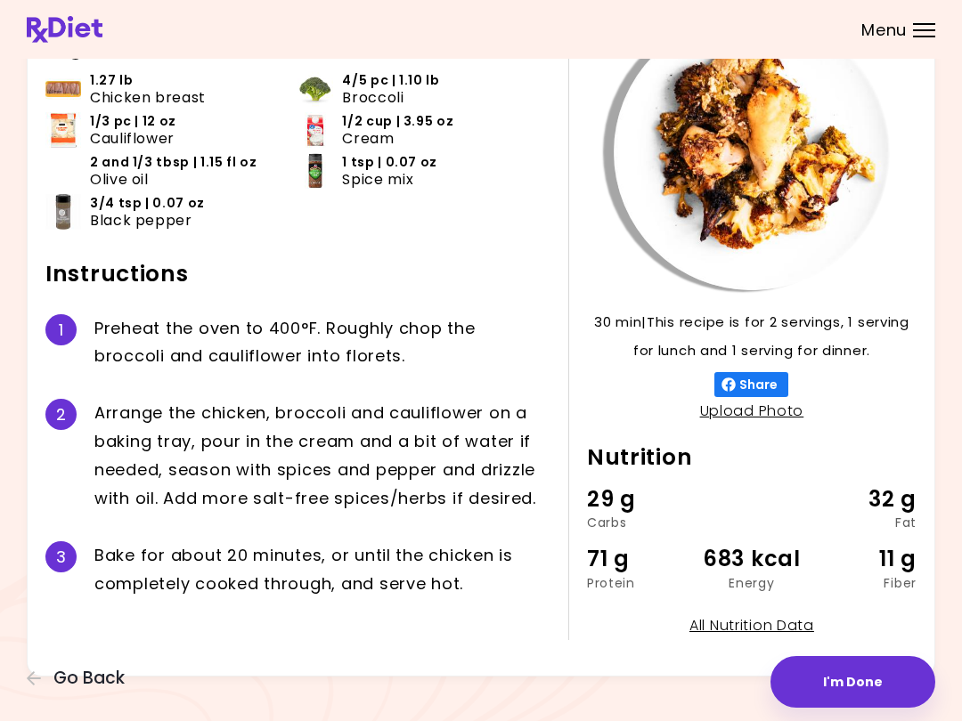
scroll to position [135, 0]
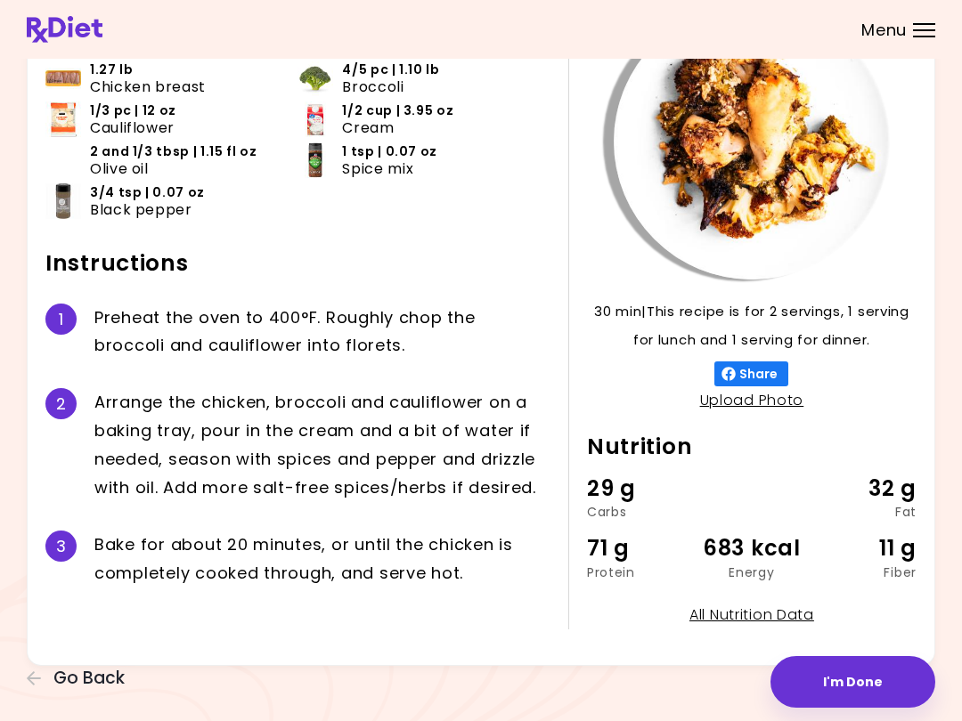
click at [17, 670] on div "Creamy Chicken Traybake 30 min 30 min | This recipe is for 2 servings, 1 servin…" at bounding box center [481, 296] width 962 height 862
click at [29, 670] on button "Go Back" at bounding box center [80, 679] width 107 height 20
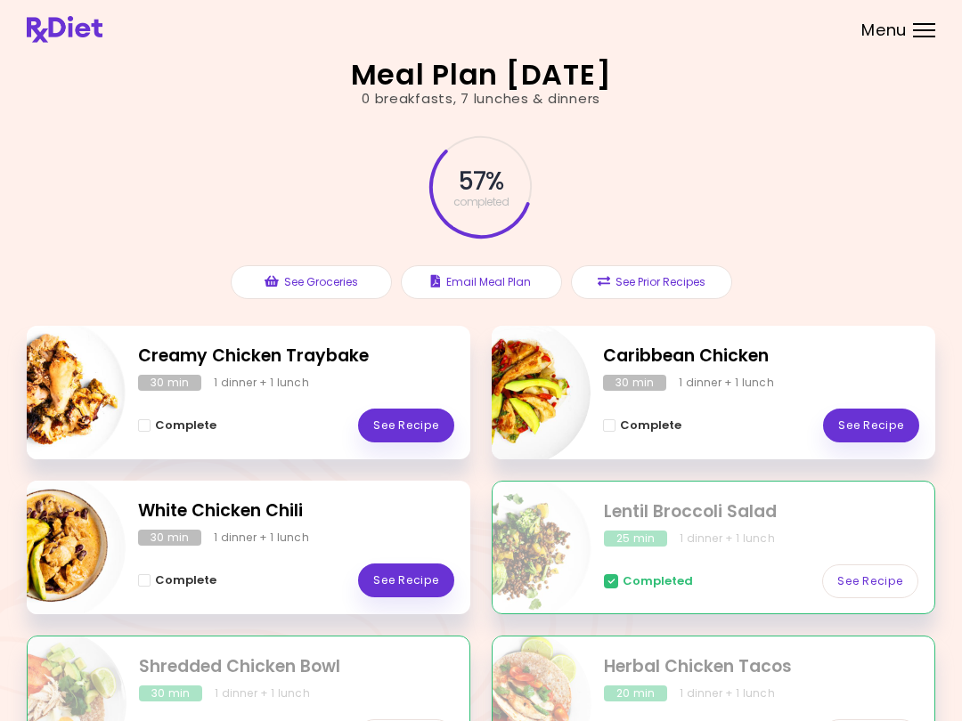
click at [720, 420] on link "See Recipe" at bounding box center [871, 426] width 96 height 34
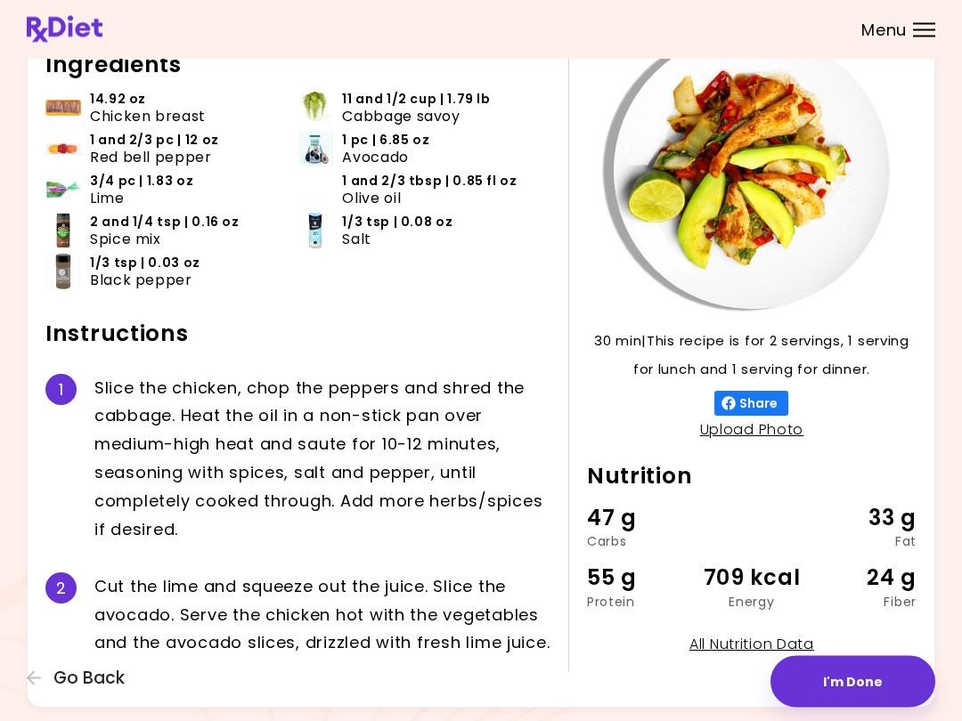
scroll to position [106, 0]
click at [28, 670] on button "Go Back" at bounding box center [80, 679] width 107 height 20
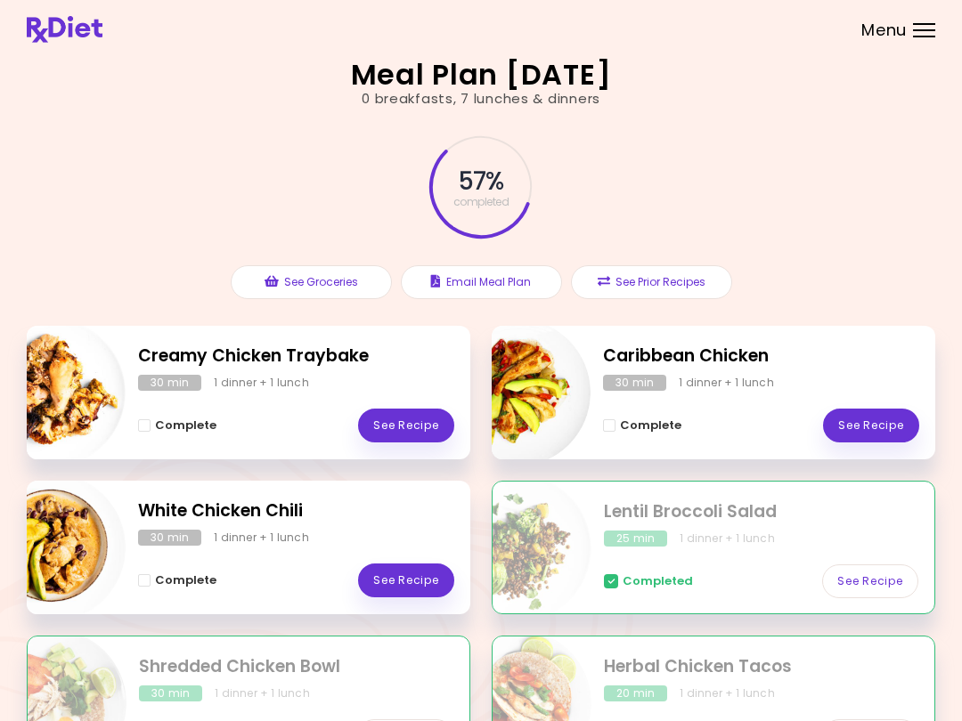
click at [394, 581] on link "See Recipe" at bounding box center [406, 581] width 96 height 34
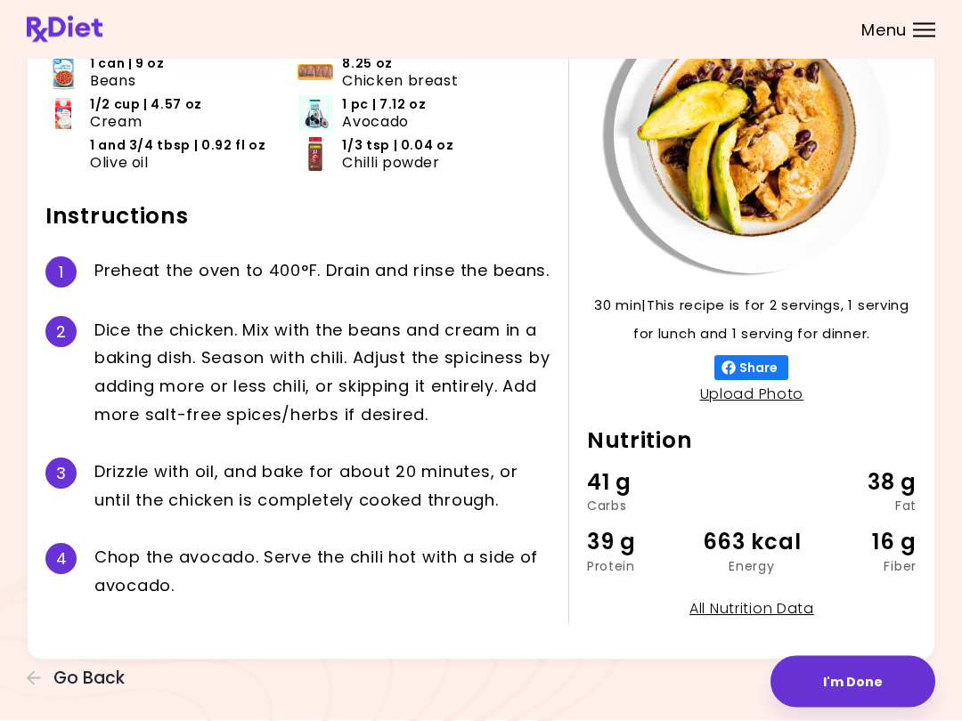
scroll to position [147, 0]
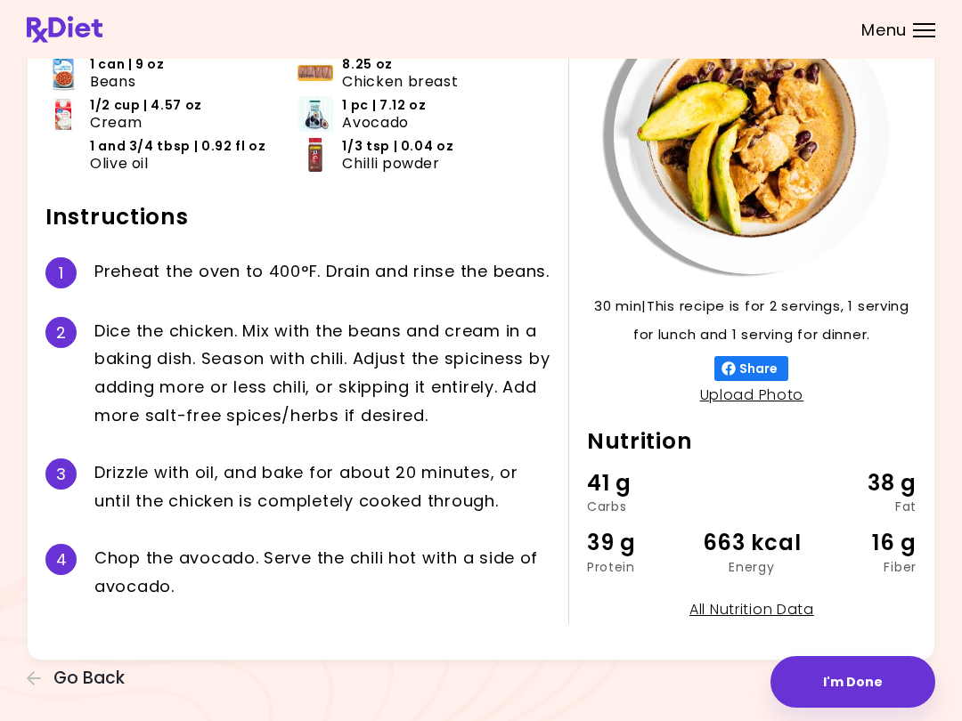
click at [31, 687] on icon "button" at bounding box center [35, 679] width 16 height 16
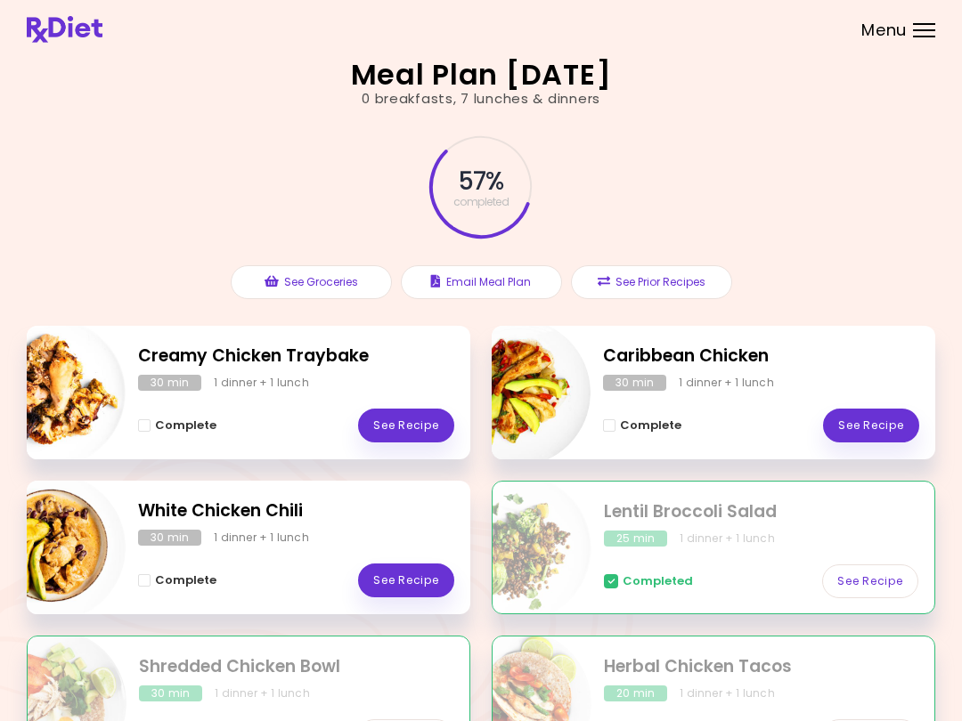
click at [720, 437] on link "See Recipe" at bounding box center [871, 426] width 96 height 34
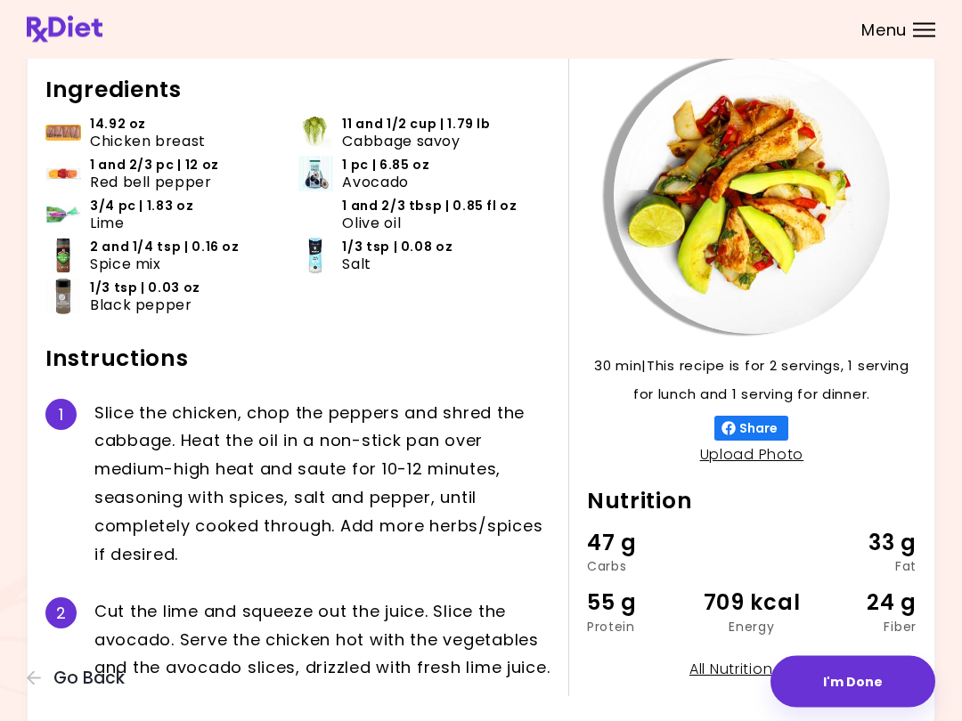
scroll to position [81, 0]
